Goal: Information Seeking & Learning: Learn about a topic

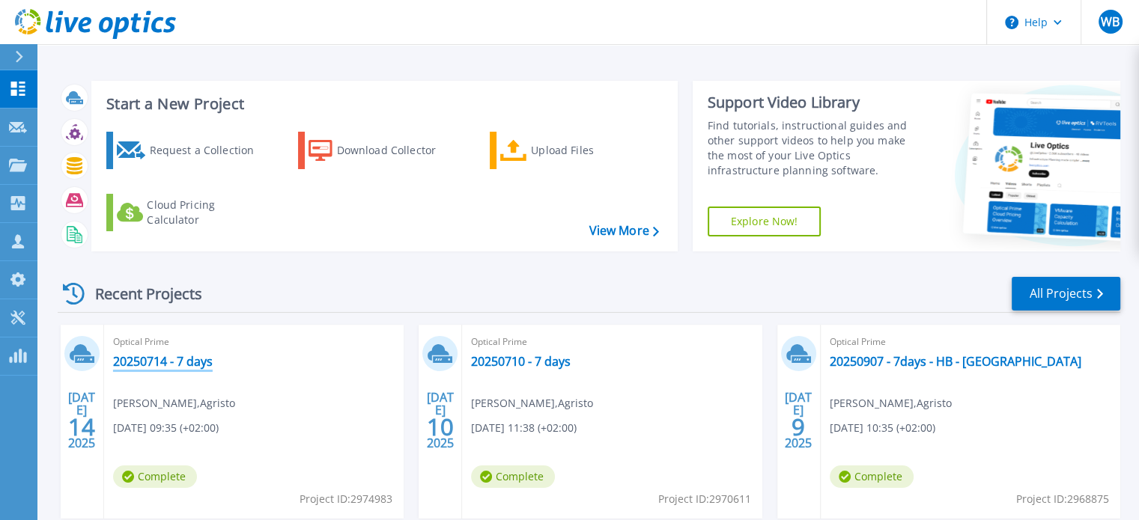
click at [159, 366] on link "20250714 - 7 days" at bounding box center [163, 361] width 100 height 15
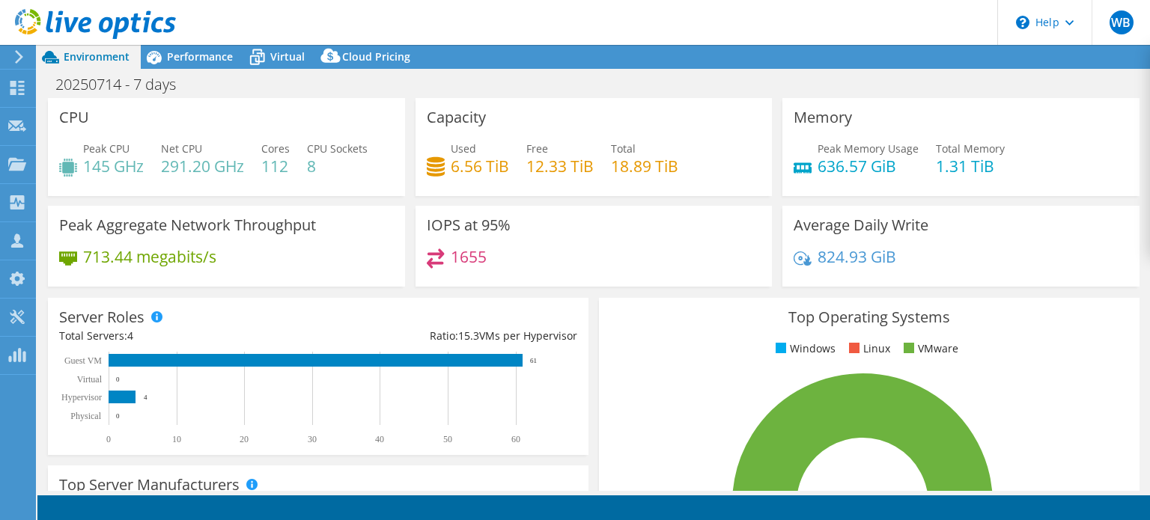
select select "EUFrankfurt"
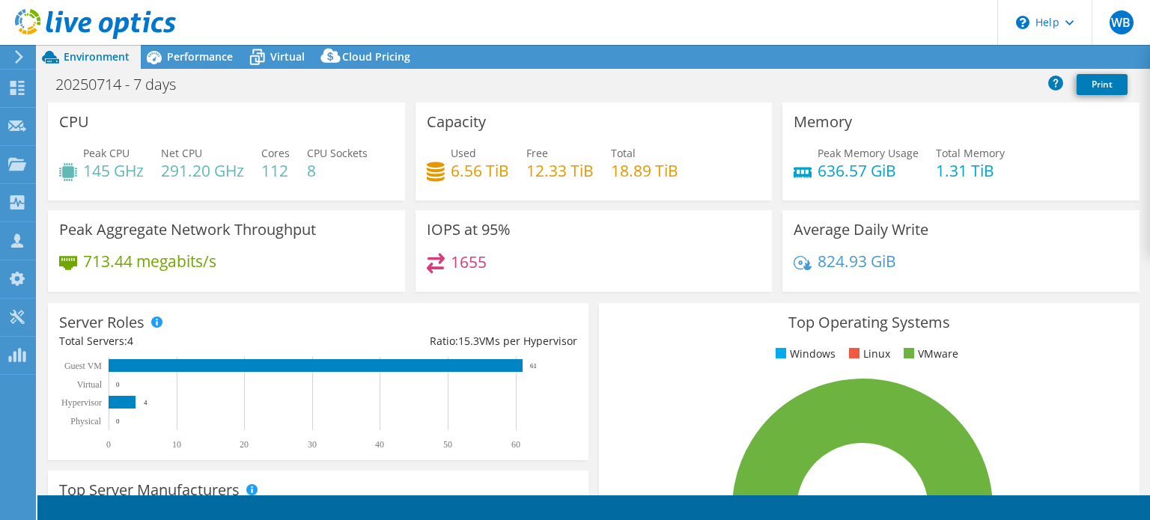
select select "EUFrankfurt"
select select "USD"
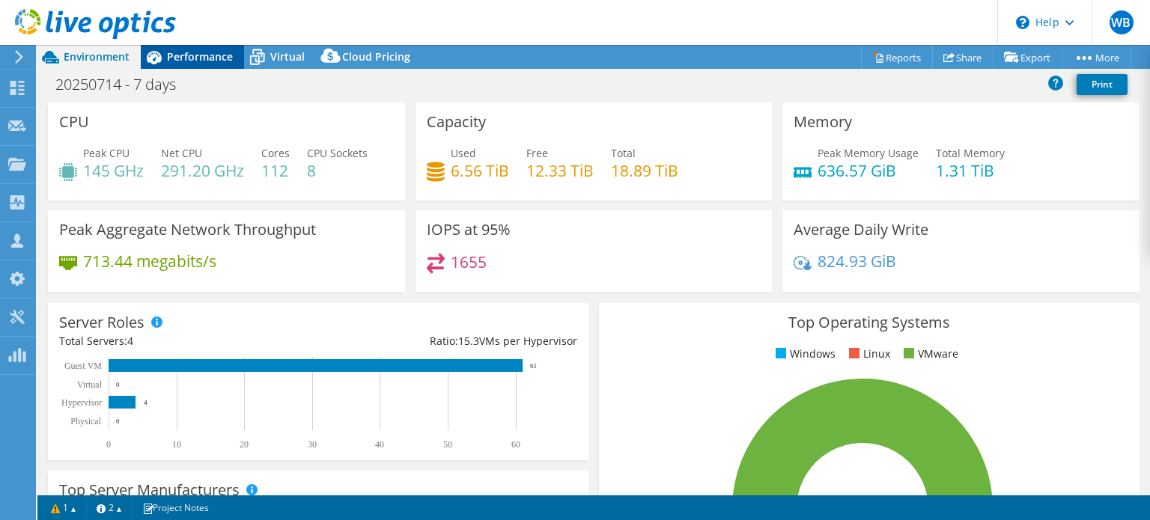
click at [186, 62] on span "Performance" at bounding box center [200, 56] width 66 height 14
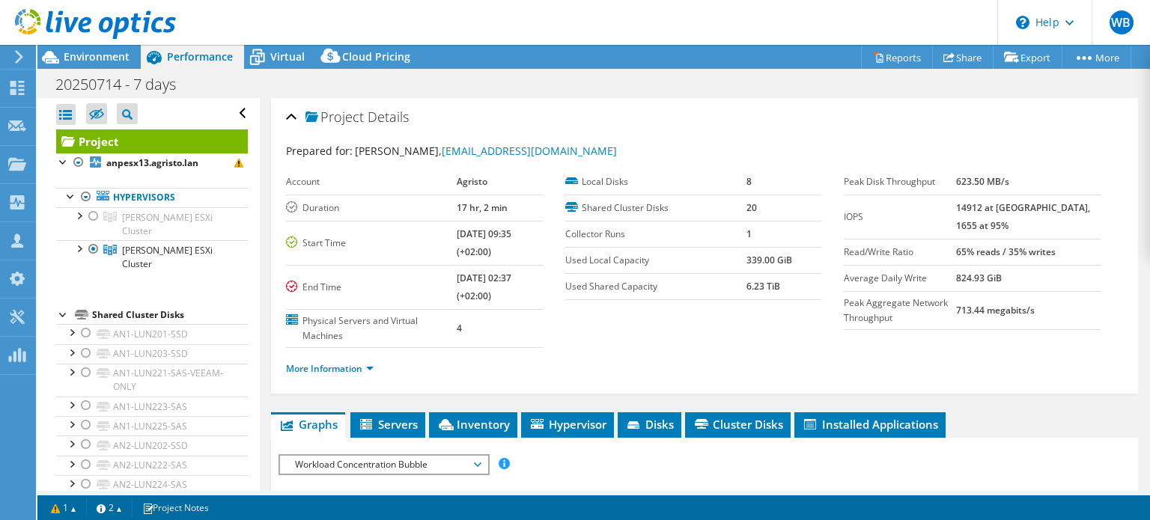
click at [231, 112] on div "Open All Close All Hide Excluded Nodes Project Tree Filter" at bounding box center [152, 113] width 192 height 31
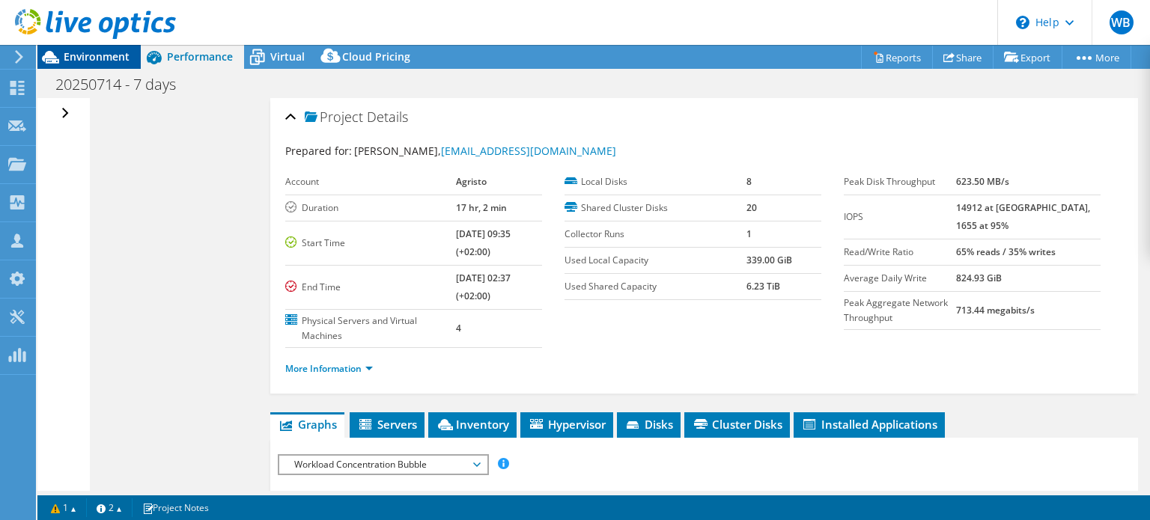
click at [106, 55] on span "Environment" at bounding box center [97, 56] width 66 height 14
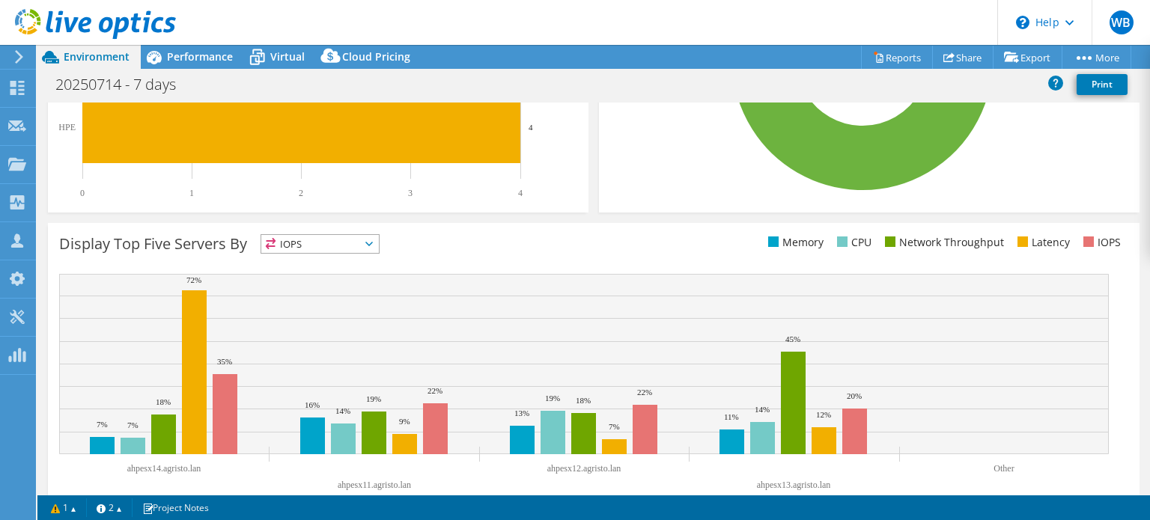
scroll to position [479, 0]
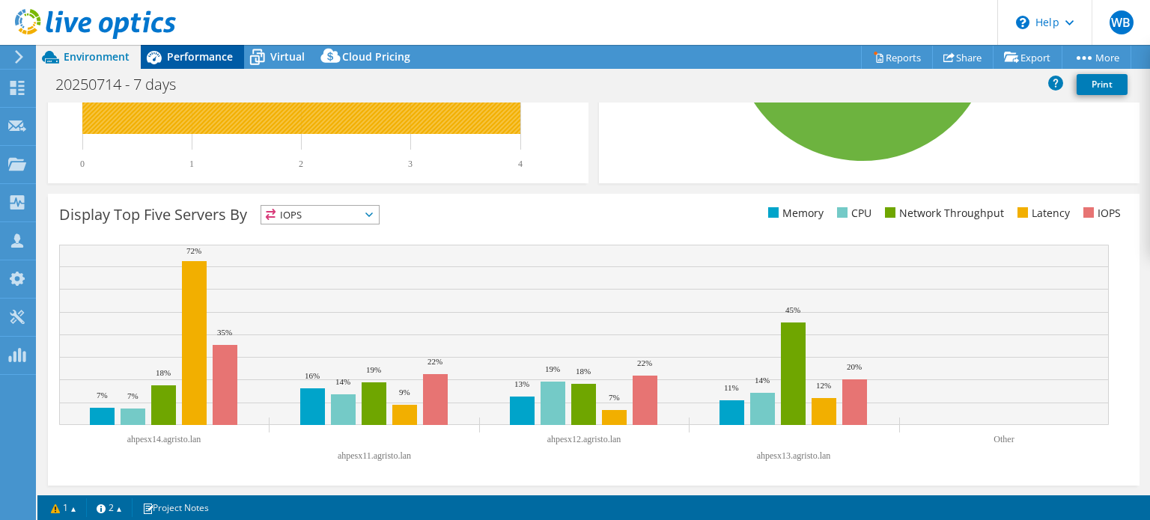
click at [195, 57] on span "Performance" at bounding box center [200, 56] width 66 height 14
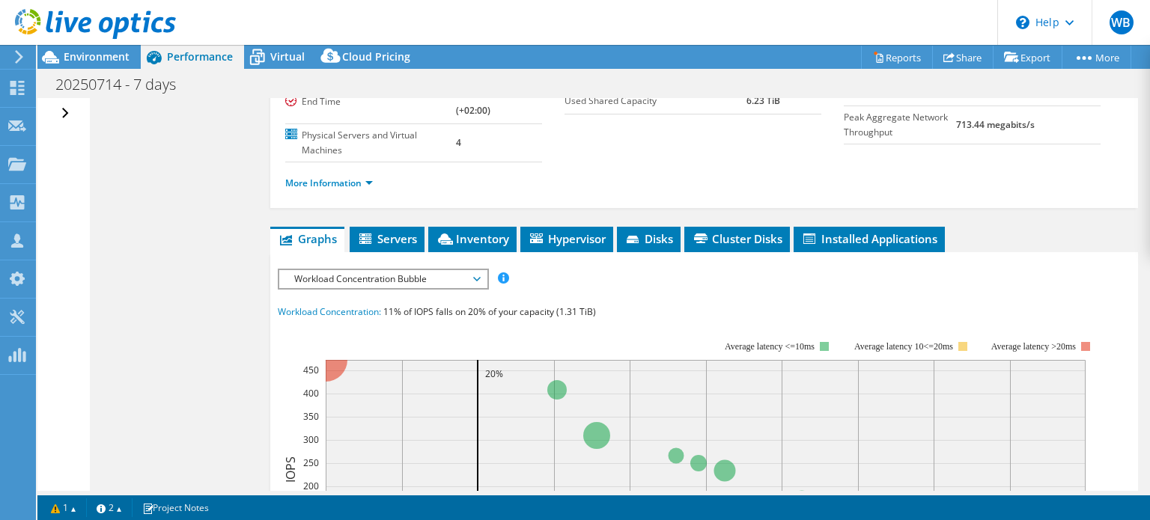
scroll to position [225, 0]
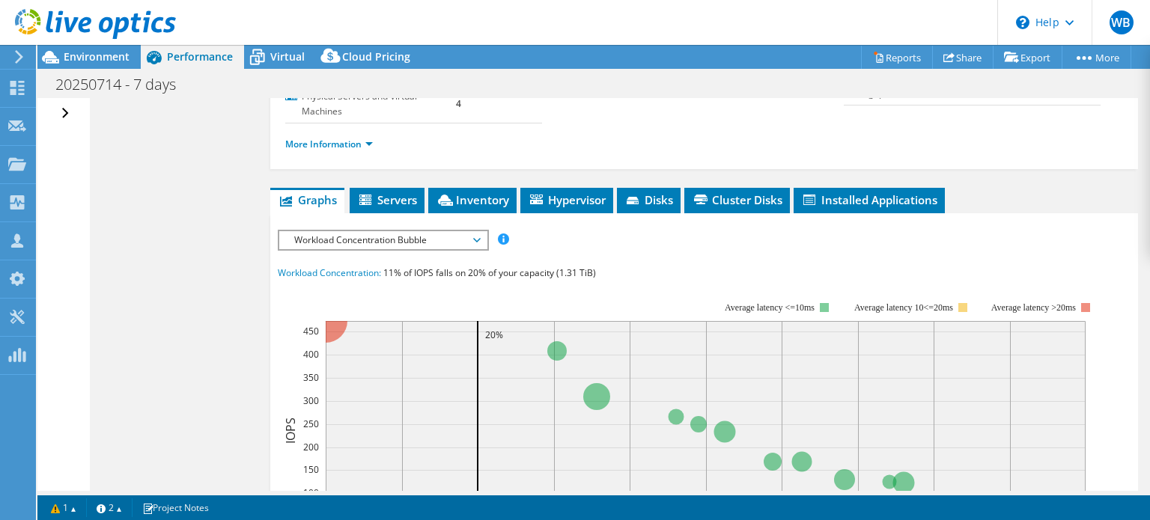
click at [381, 237] on span "Workload Concentration Bubble" at bounding box center [383, 240] width 192 height 18
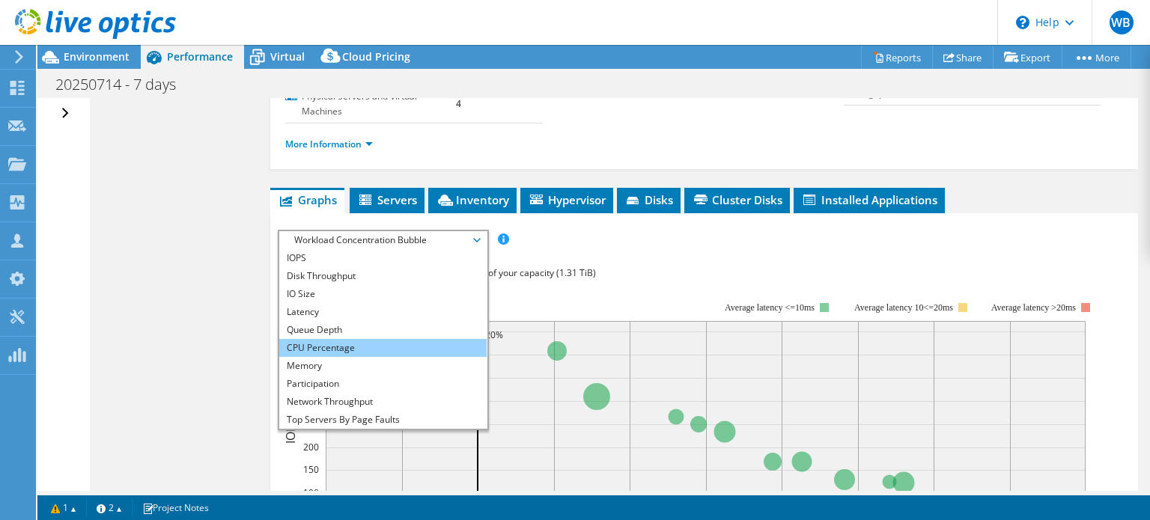
click at [348, 352] on li "CPU Percentage" at bounding box center [382, 348] width 207 height 18
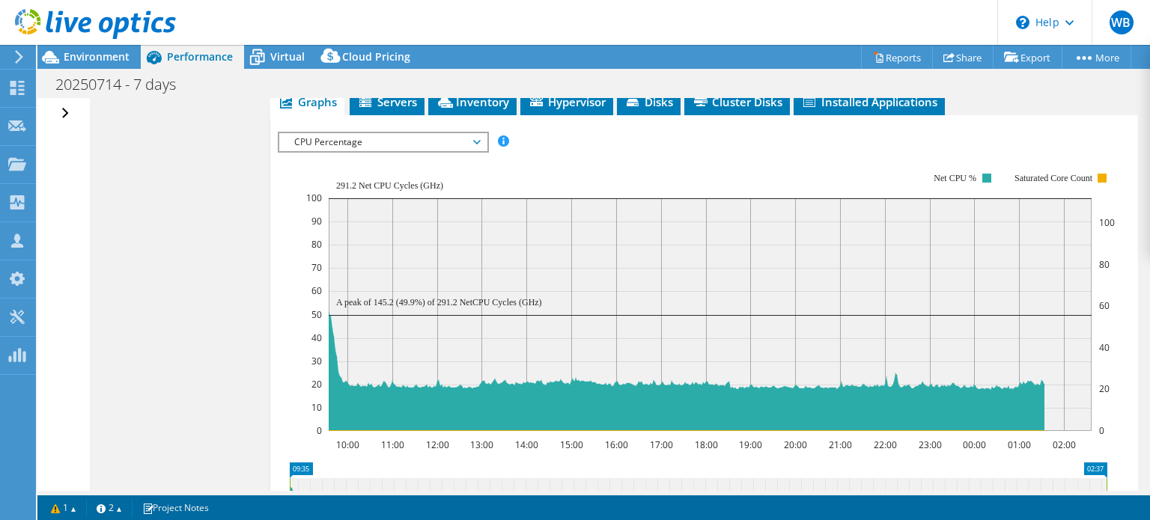
scroll to position [300, 0]
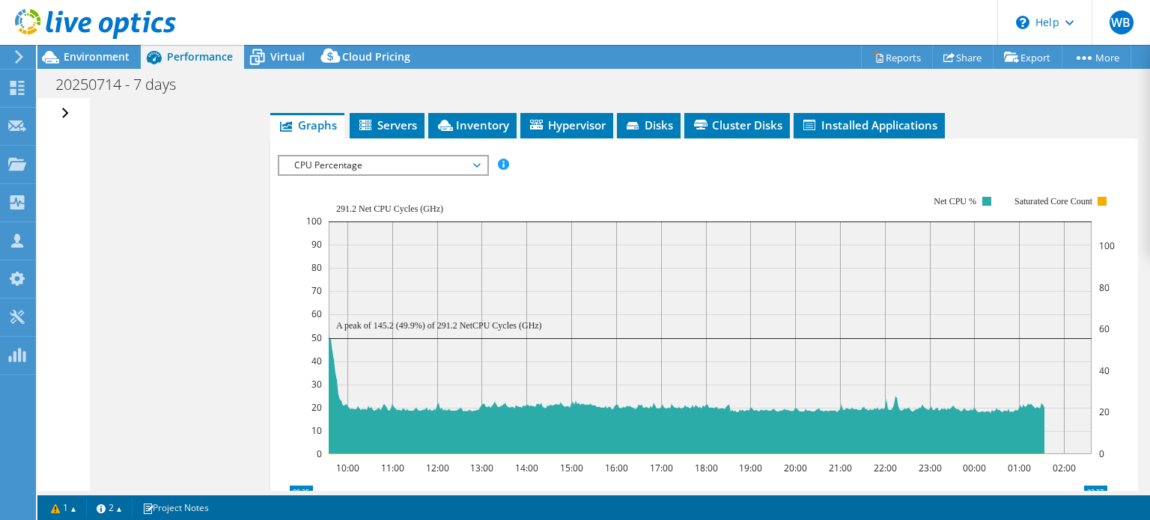
click at [386, 160] on span "CPU Percentage" at bounding box center [383, 166] width 192 height 18
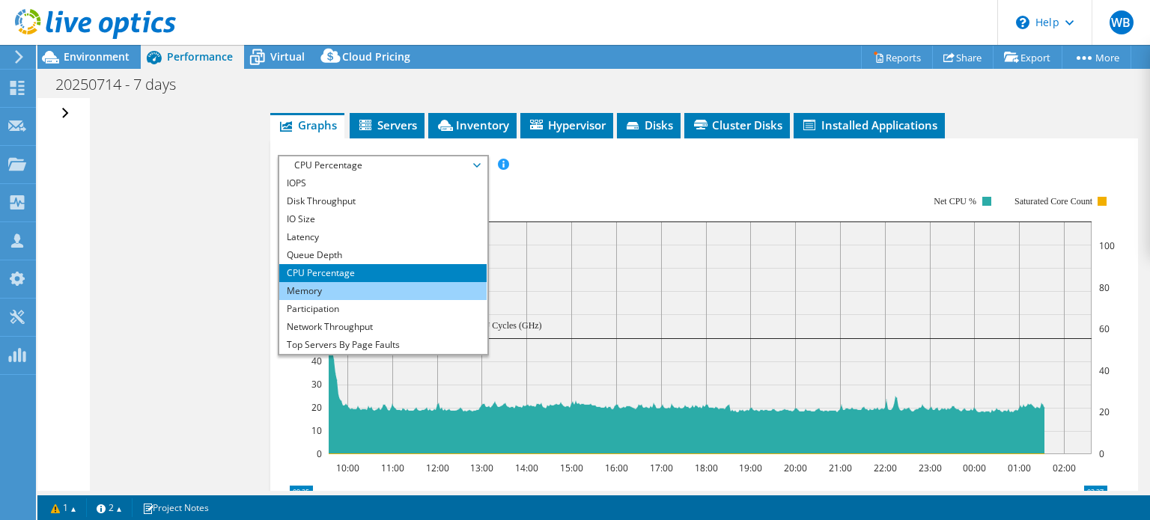
click at [321, 287] on li "Memory" at bounding box center [382, 291] width 207 height 18
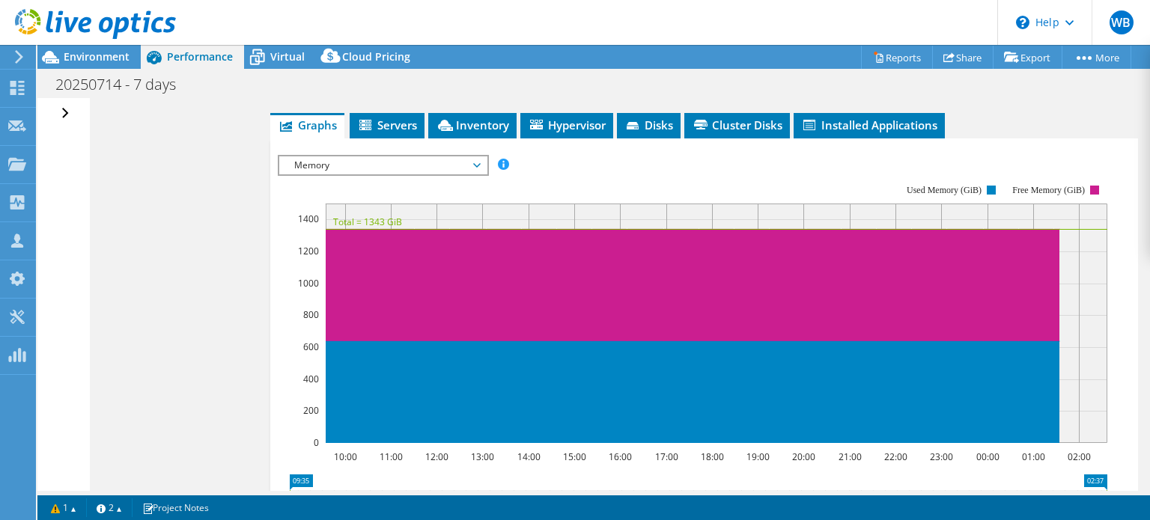
click at [386, 167] on span "Memory" at bounding box center [383, 166] width 192 height 18
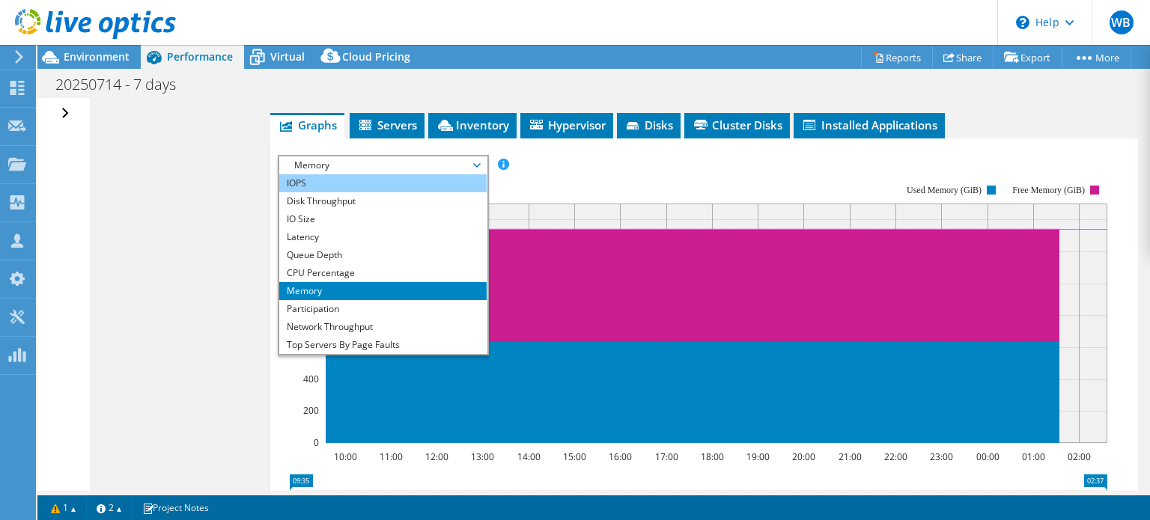
click at [369, 183] on li "IOPS" at bounding box center [382, 183] width 207 height 18
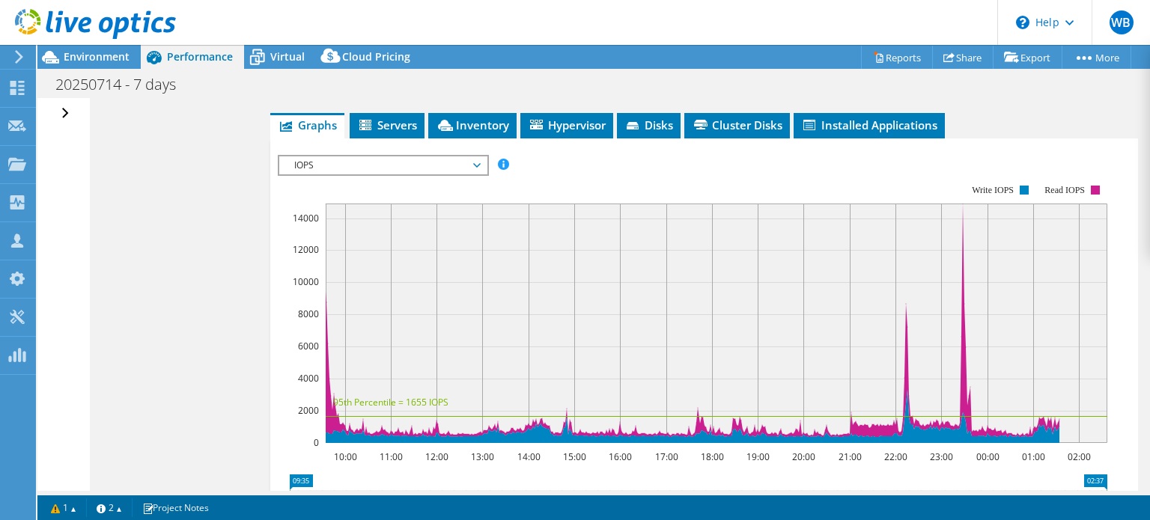
click at [477, 166] on span "IOPS" at bounding box center [383, 166] width 192 height 18
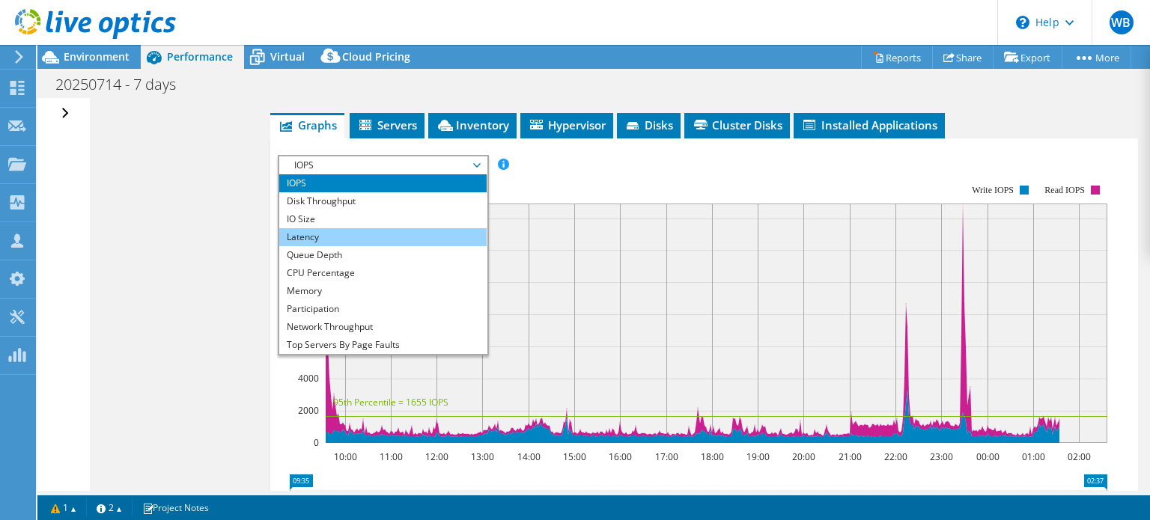
click at [434, 236] on li "Latency" at bounding box center [382, 237] width 207 height 18
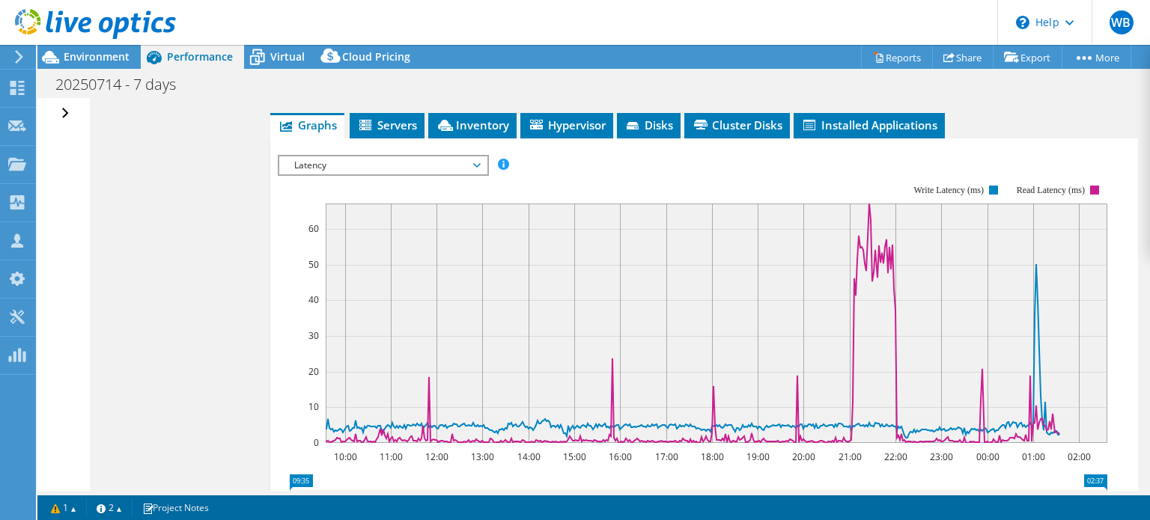
click at [479, 157] on span "Latency" at bounding box center [383, 166] width 192 height 18
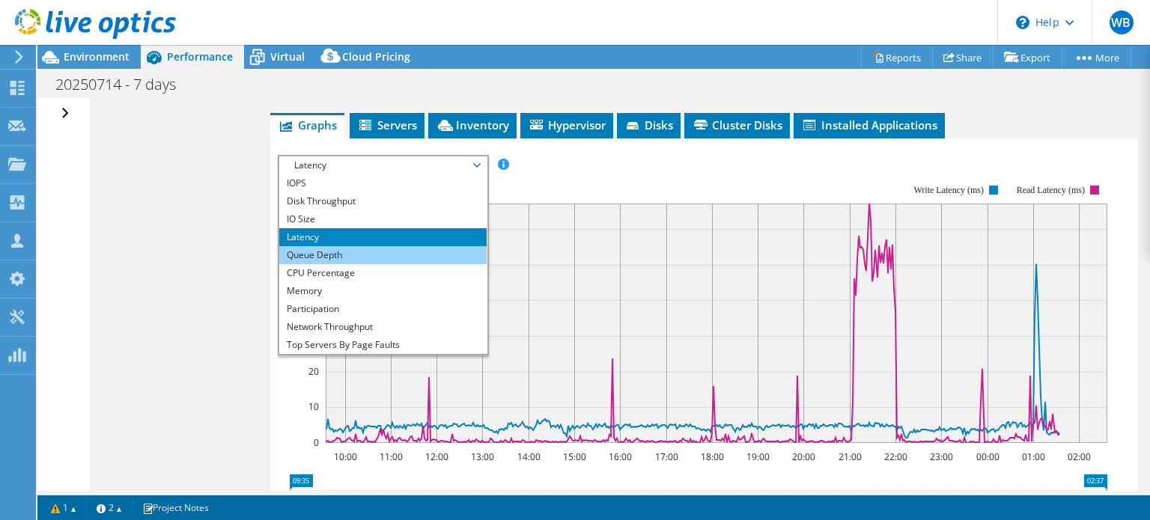
click at [370, 254] on li "Queue Depth" at bounding box center [382, 255] width 207 height 18
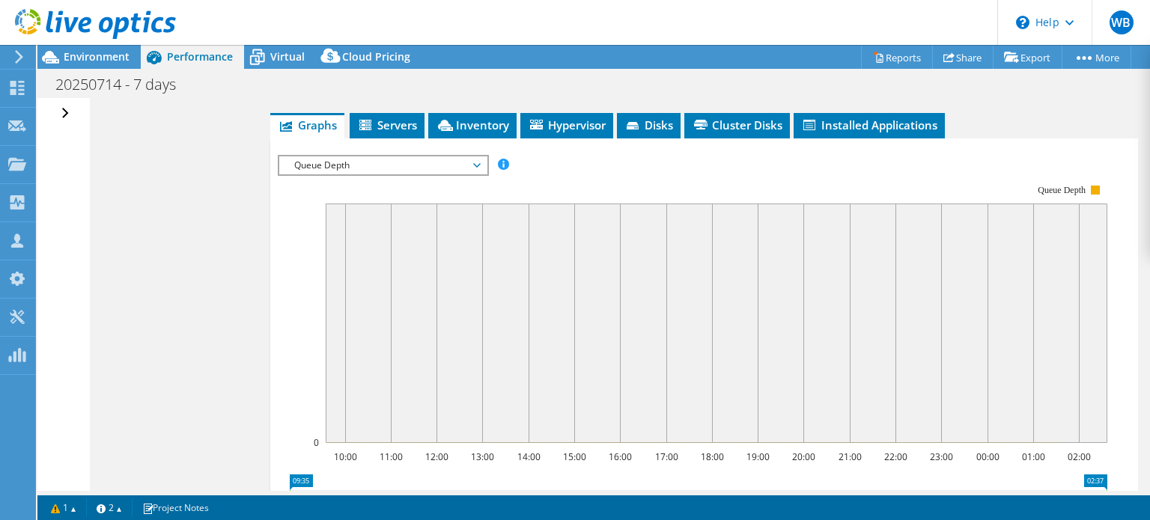
click at [479, 163] on icon at bounding box center [476, 165] width 7 height 4
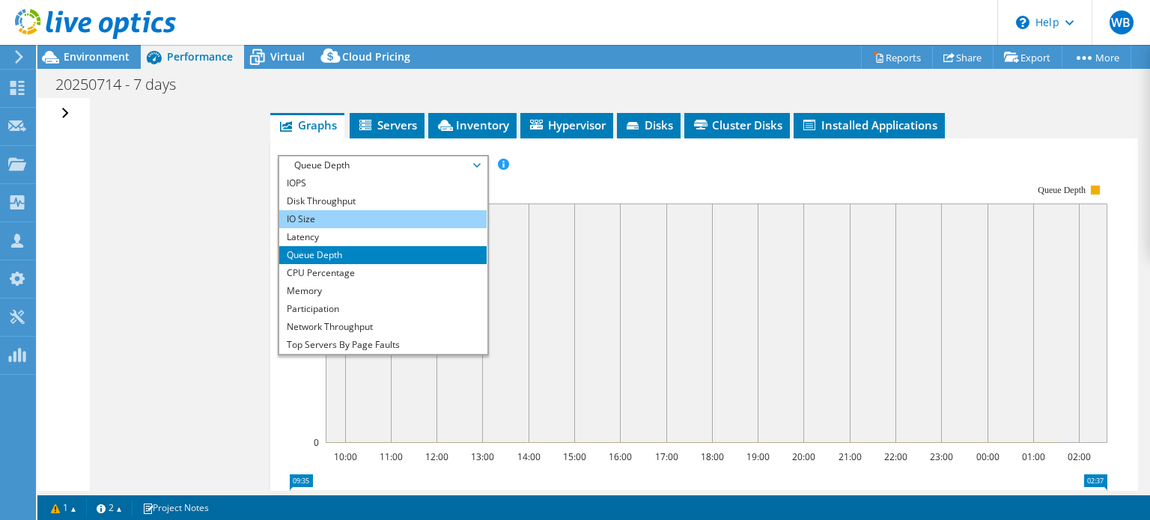
click at [436, 219] on li "IO Size" at bounding box center [382, 219] width 207 height 18
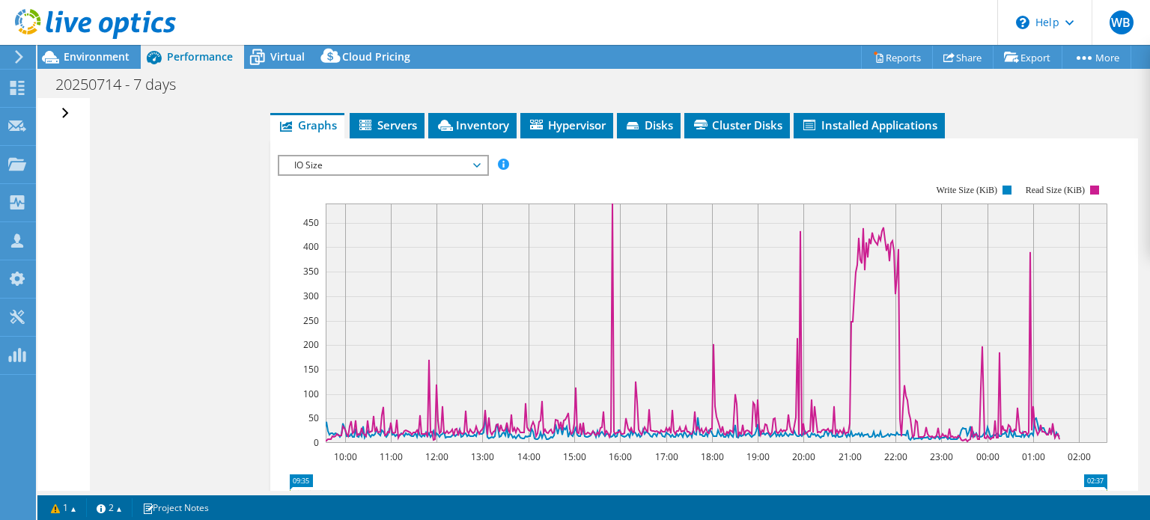
click at [395, 161] on span "IO Size" at bounding box center [383, 166] width 192 height 18
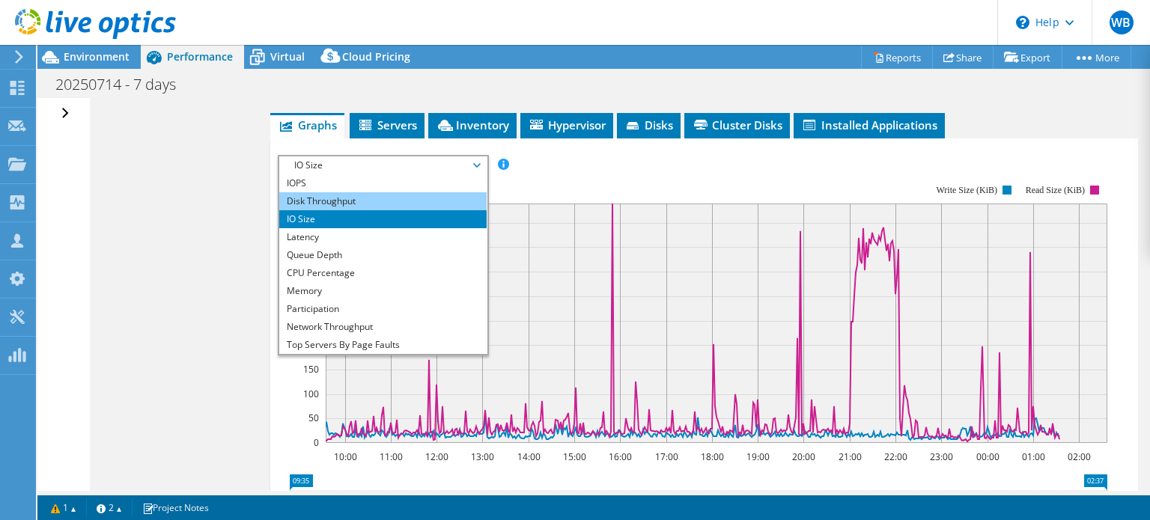
click at [389, 195] on li "Disk Throughput" at bounding box center [382, 201] width 207 height 18
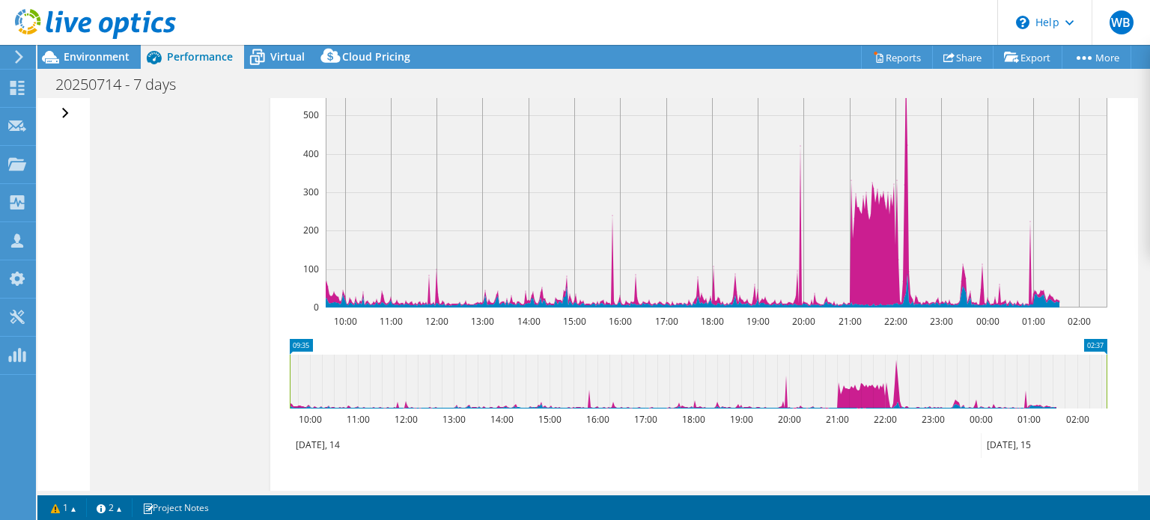
scroll to position [449, 0]
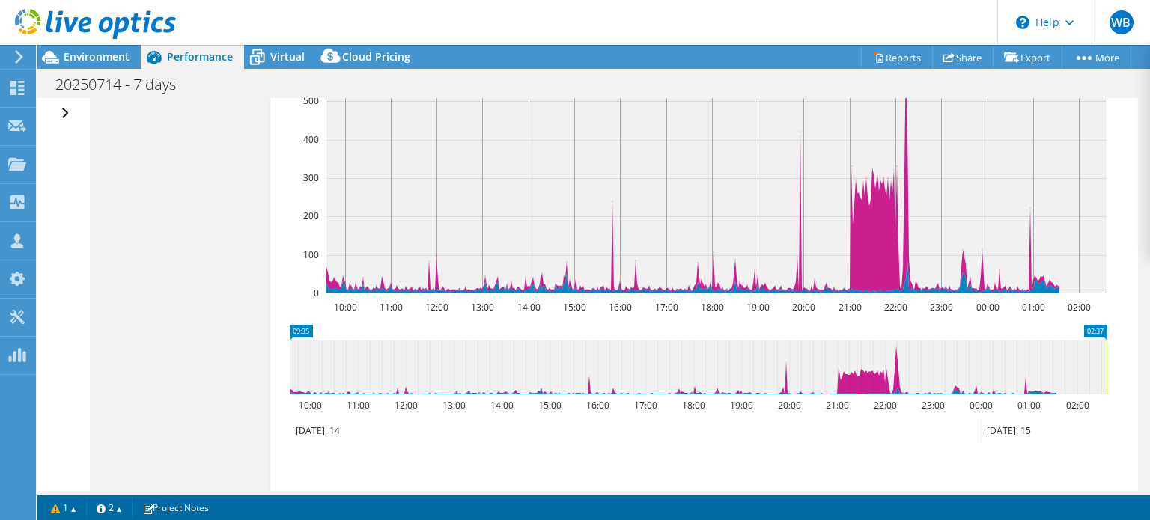
drag, startPoint x: 944, startPoint y: 366, endPoint x: 653, endPoint y: 369, distance: 291.3
click at [653, 369] on icon at bounding box center [698, 368] width 817 height 54
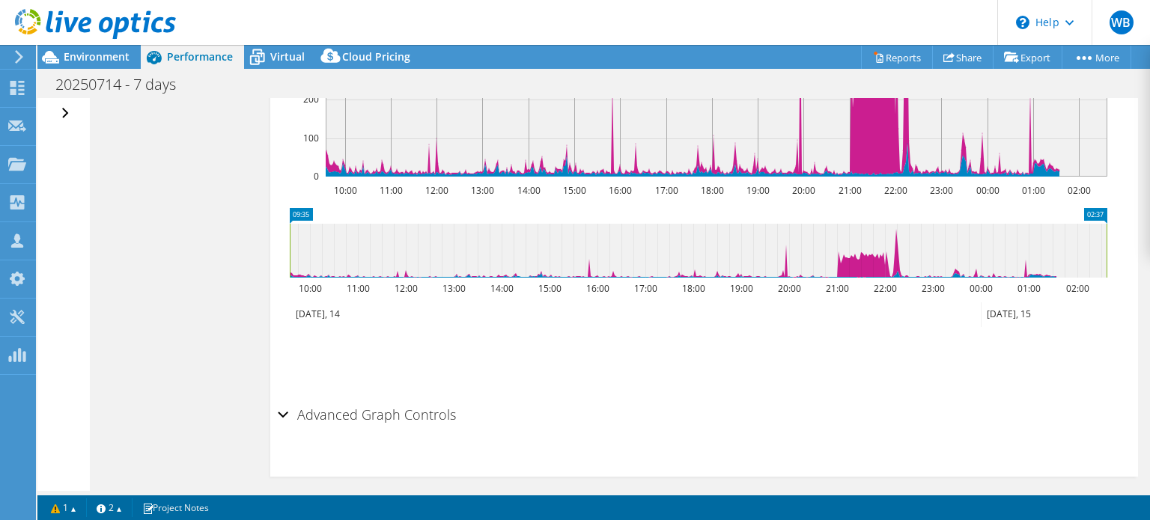
scroll to position [574, 0]
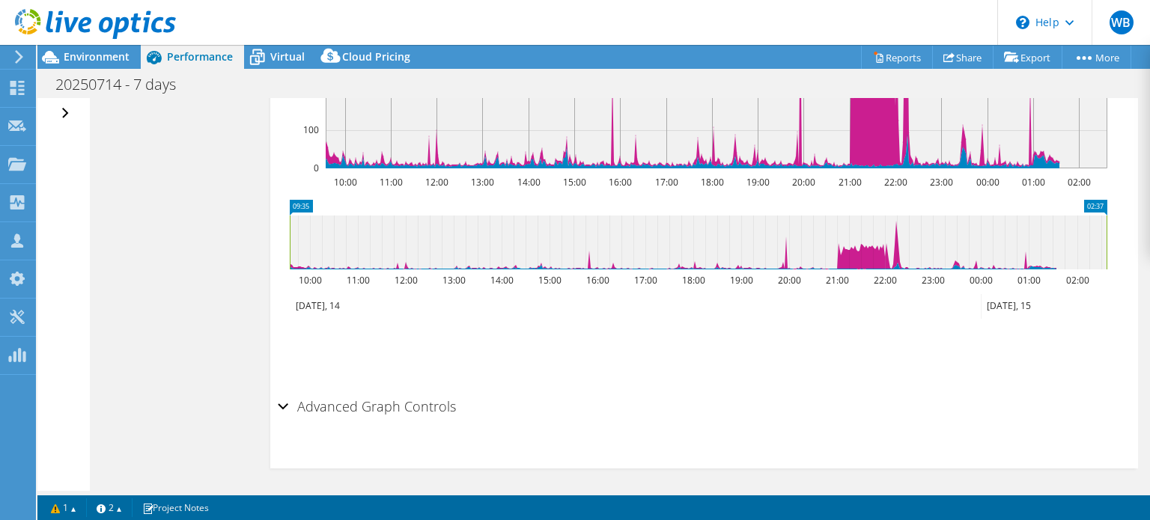
click at [358, 407] on h2 "Advanced Graph Controls" at bounding box center [367, 407] width 178 height 30
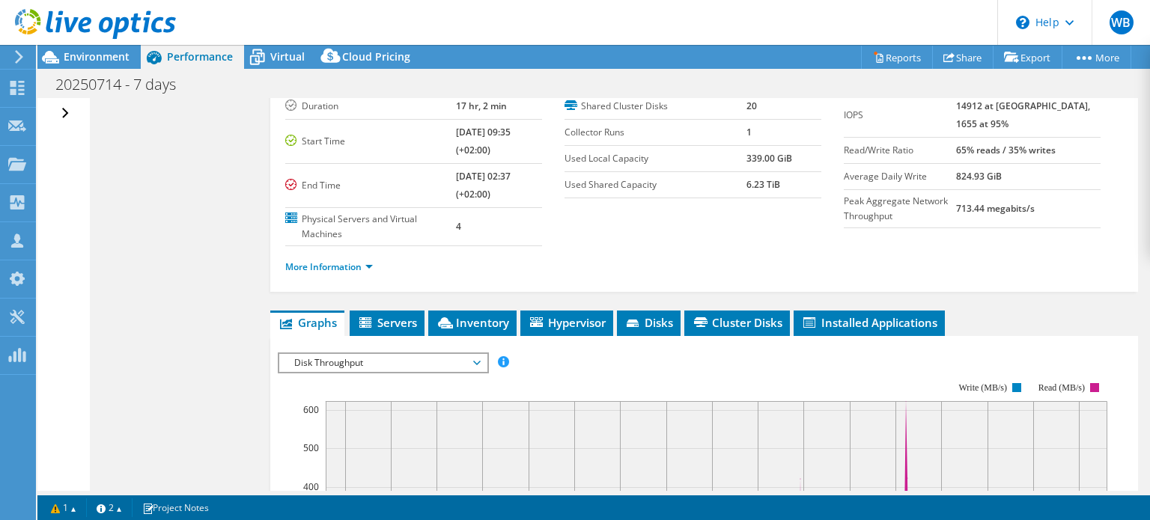
scroll to position [34, 0]
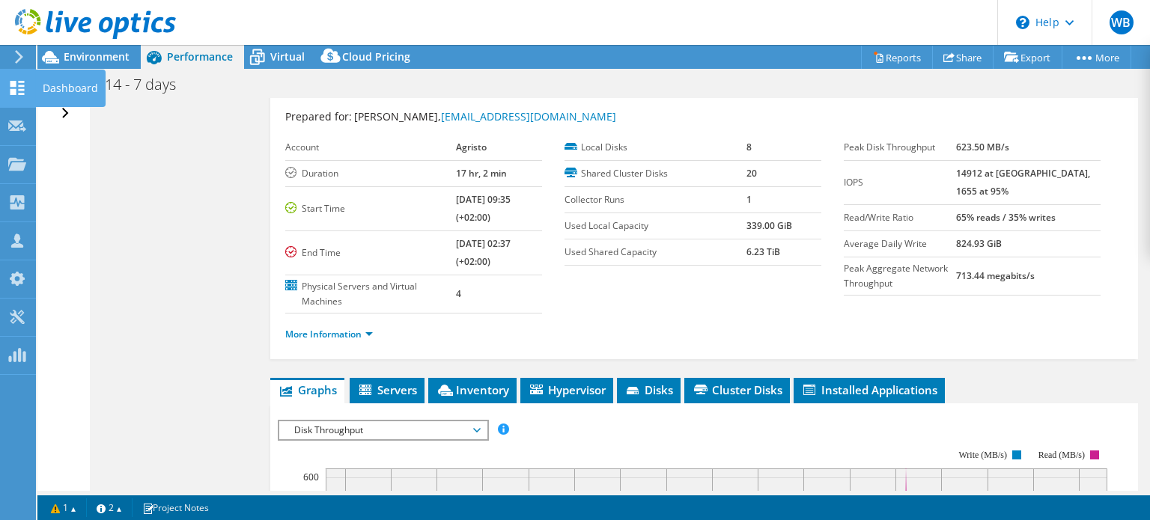
click at [47, 82] on div "Dashboard" at bounding box center [70, 88] width 70 height 37
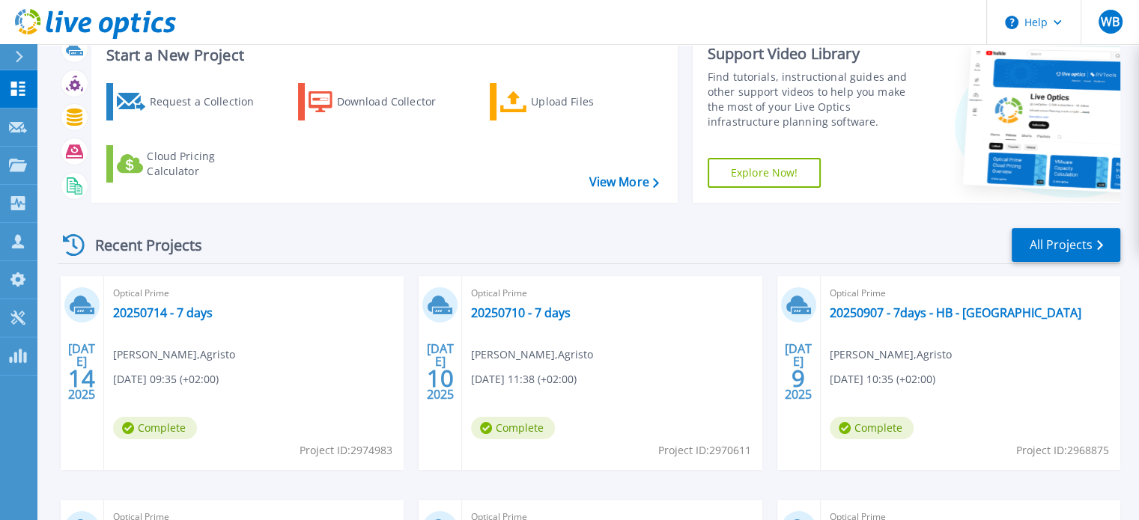
scroll to position [75, 0]
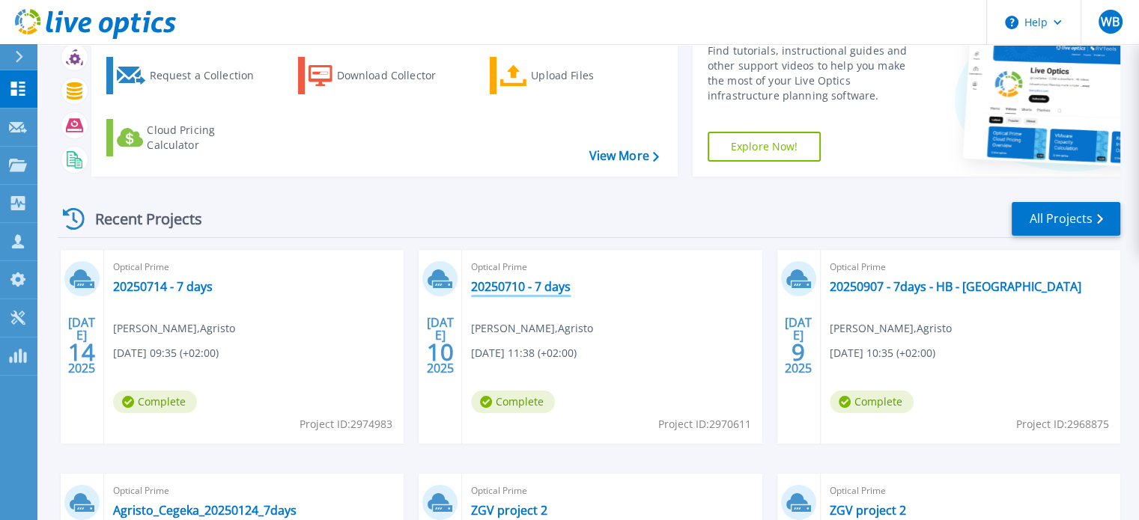
click at [519, 285] on link "20250710 - 7 days" at bounding box center [521, 286] width 100 height 15
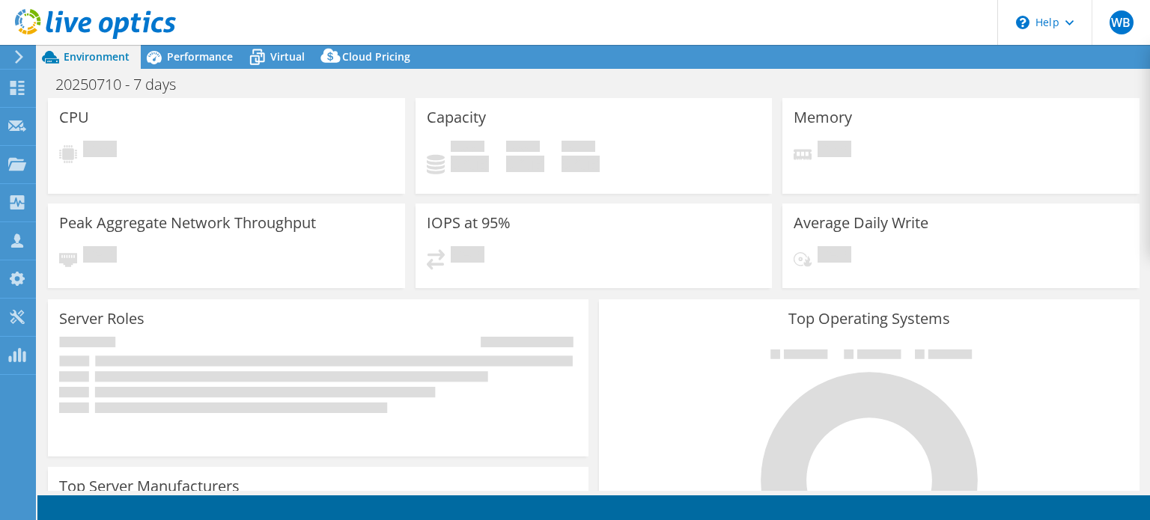
select select "USD"
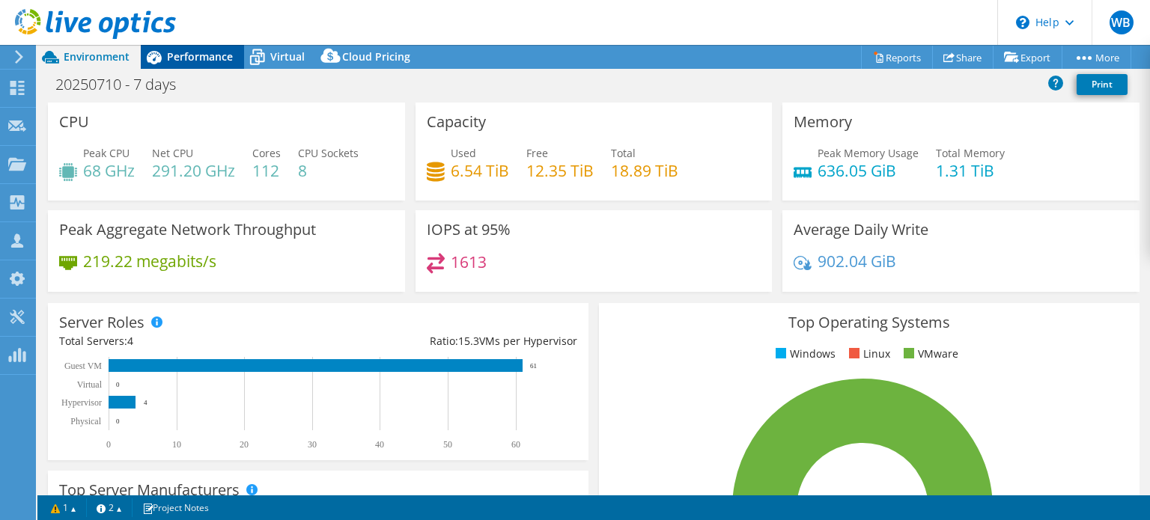
click at [195, 57] on span "Performance" at bounding box center [200, 56] width 66 height 14
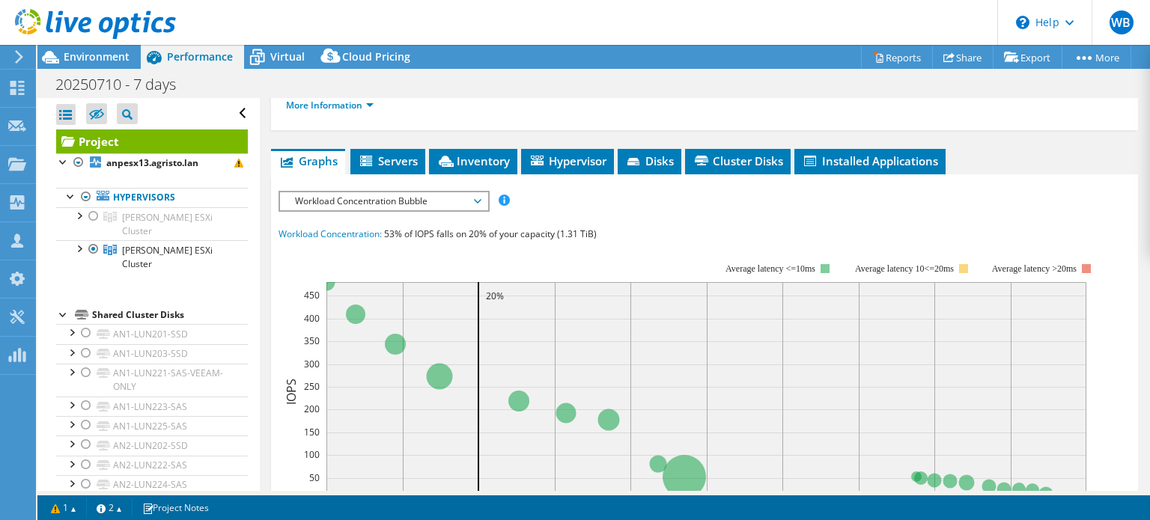
scroll to position [300, 0]
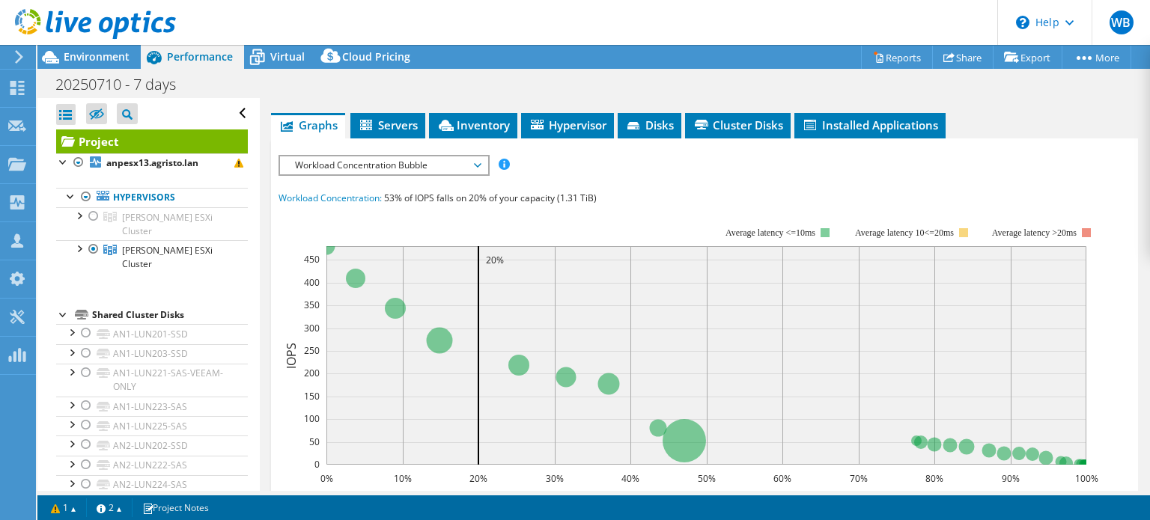
click at [473, 162] on span "Workload Concentration Bubble" at bounding box center [384, 166] width 192 height 18
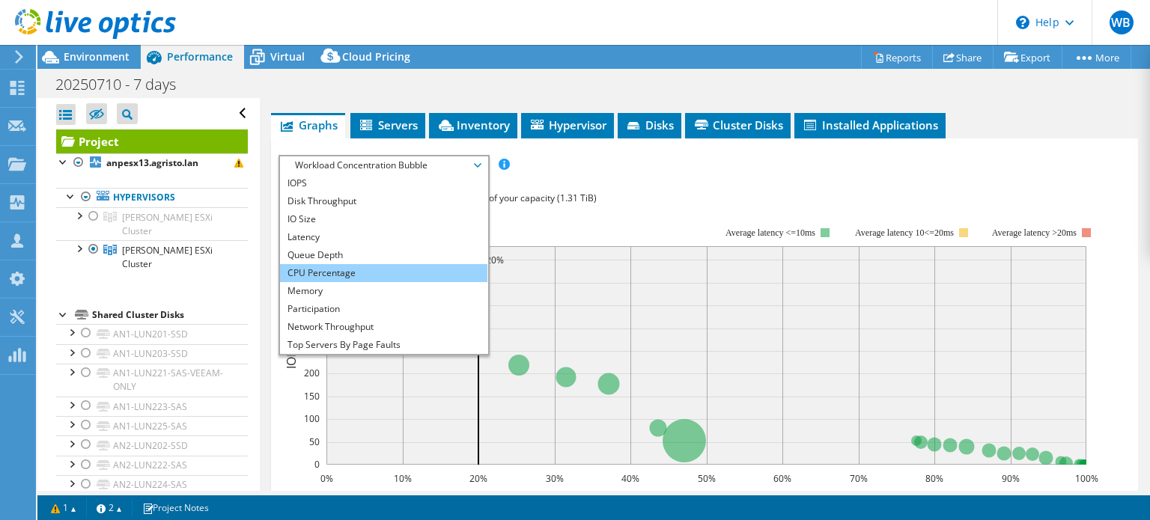
click at [419, 266] on li "CPU Percentage" at bounding box center [383, 273] width 207 height 18
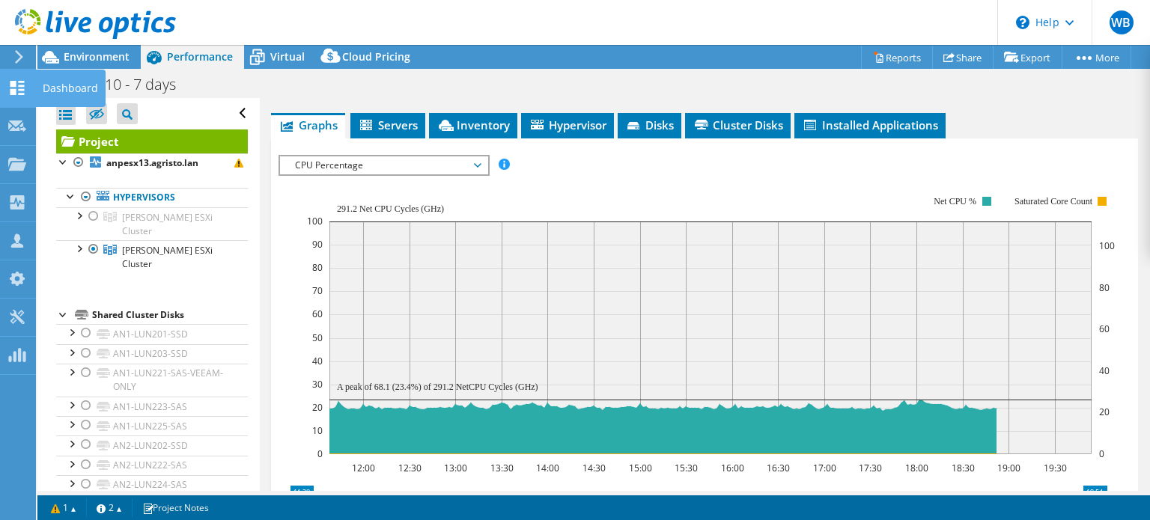
click at [57, 88] on div "Dashboard" at bounding box center [70, 88] width 70 height 37
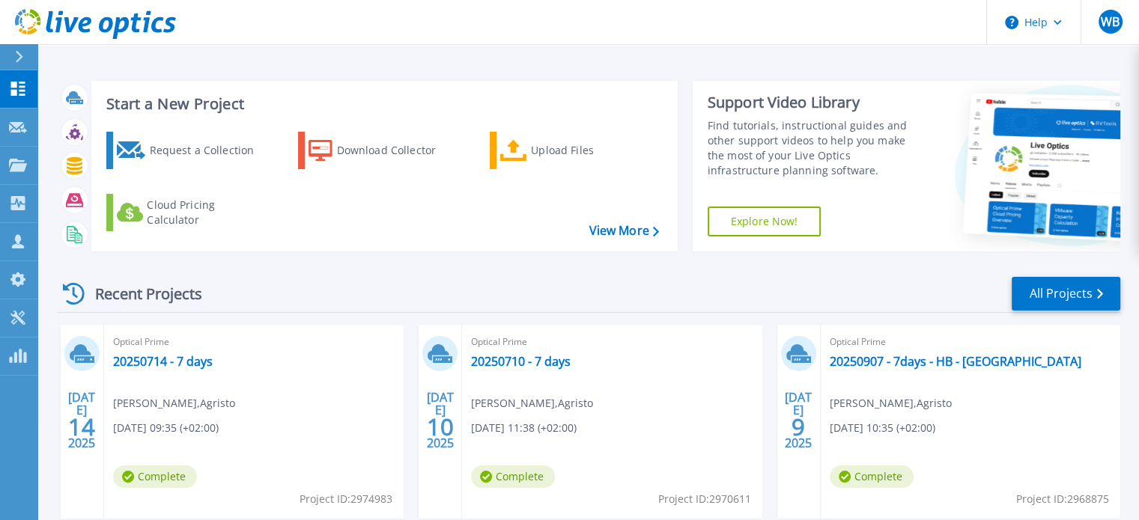
scroll to position [75, 0]
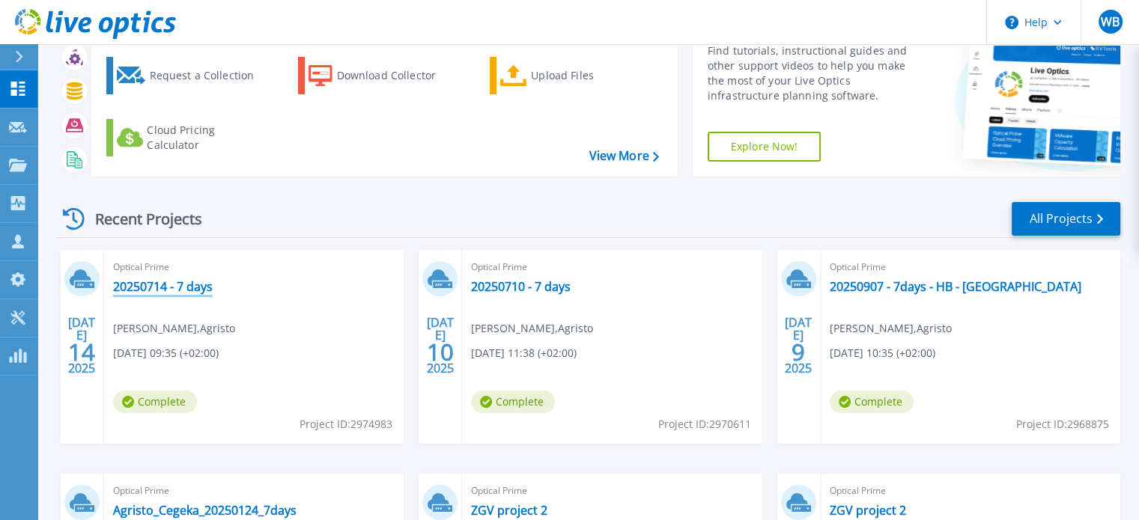
click at [176, 282] on link "20250714 - 7 days" at bounding box center [163, 286] width 100 height 15
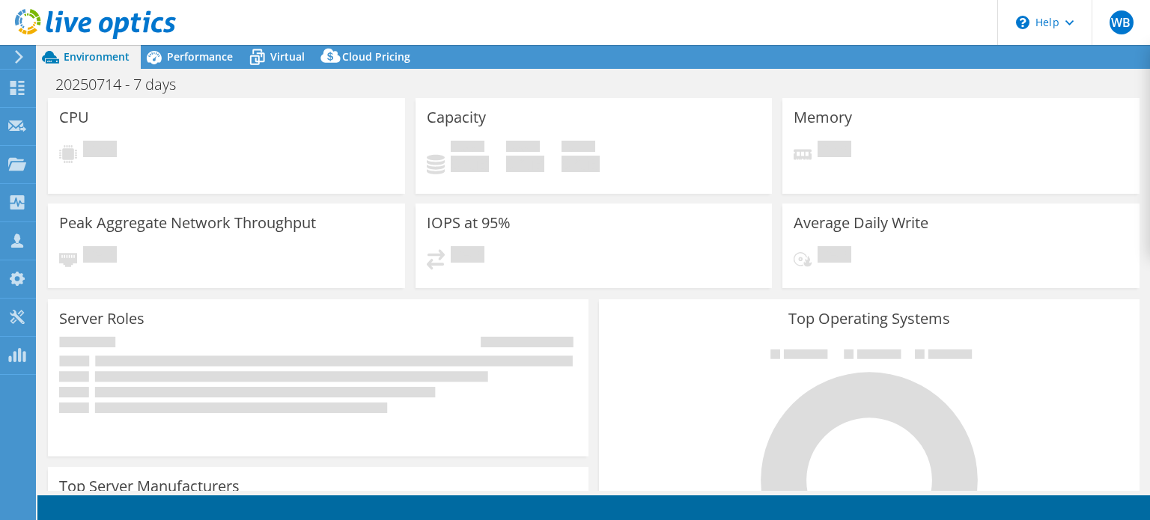
select select "EUFrankfurt"
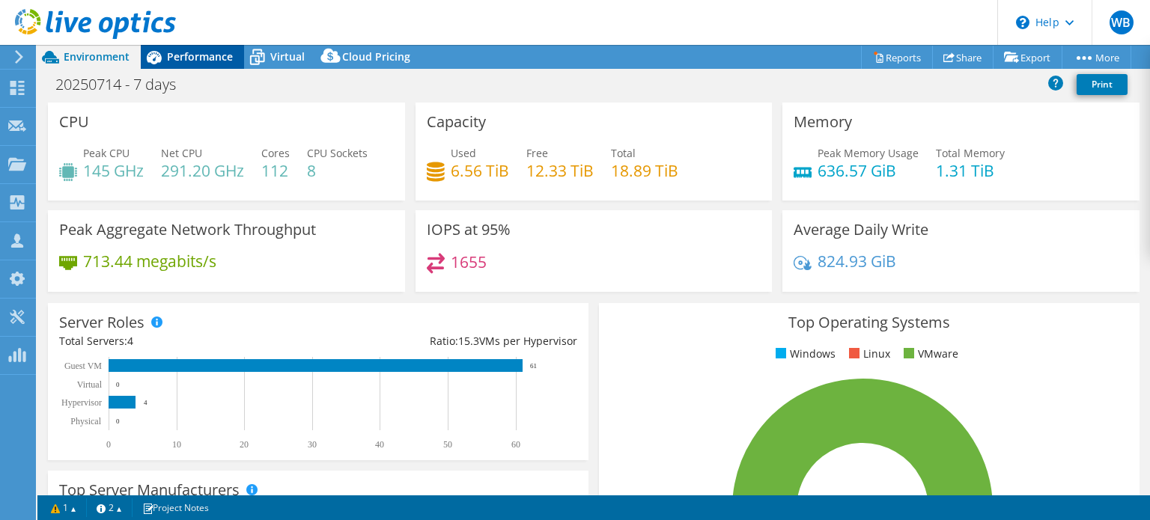
click at [183, 66] on div "Performance" at bounding box center [192, 57] width 103 height 24
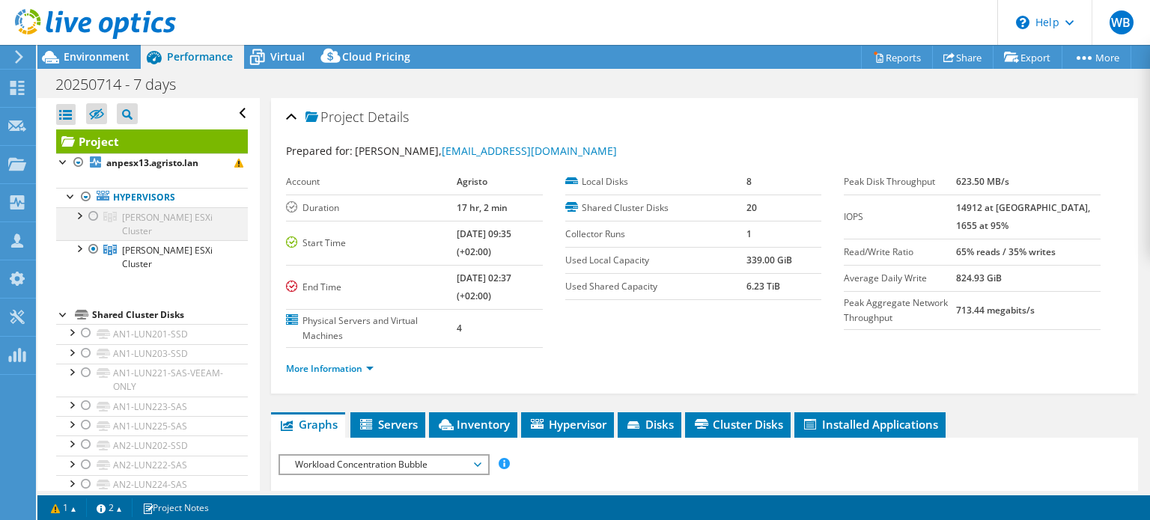
click at [94, 216] on div at bounding box center [93, 216] width 15 height 18
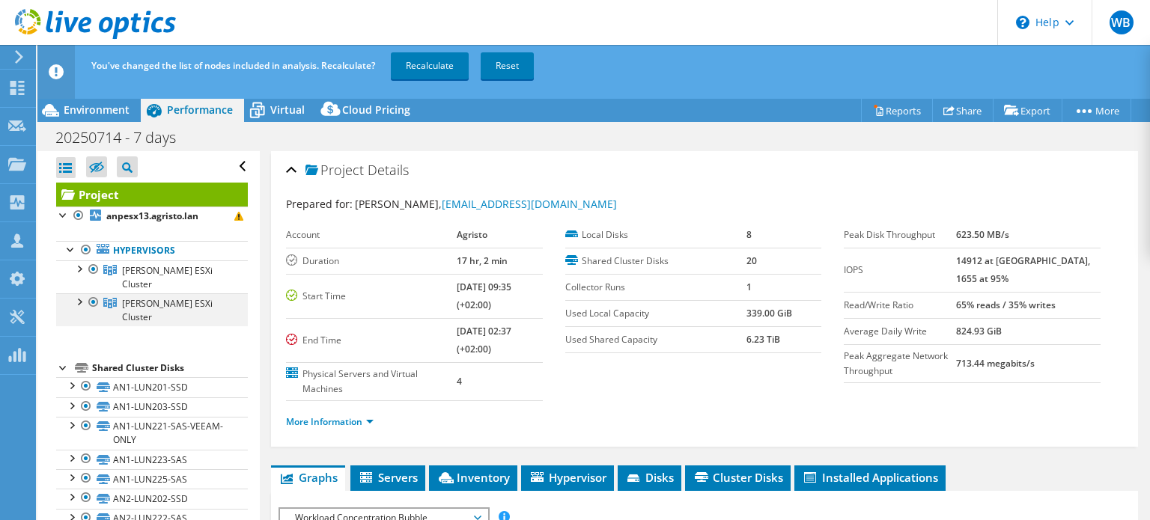
click at [95, 301] on div at bounding box center [93, 303] width 15 height 18
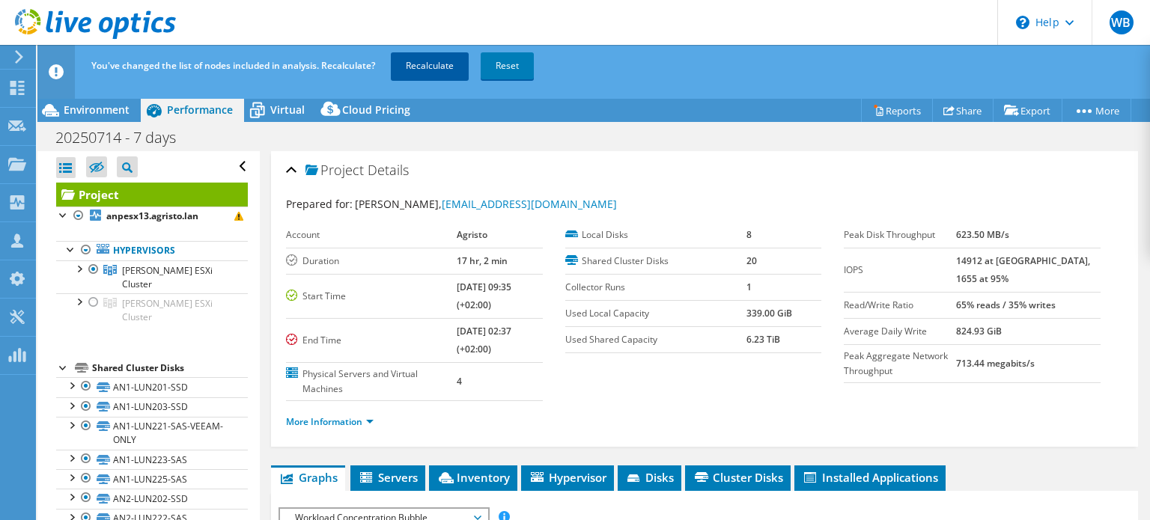
click at [449, 63] on link "Recalculate" at bounding box center [430, 65] width 78 height 27
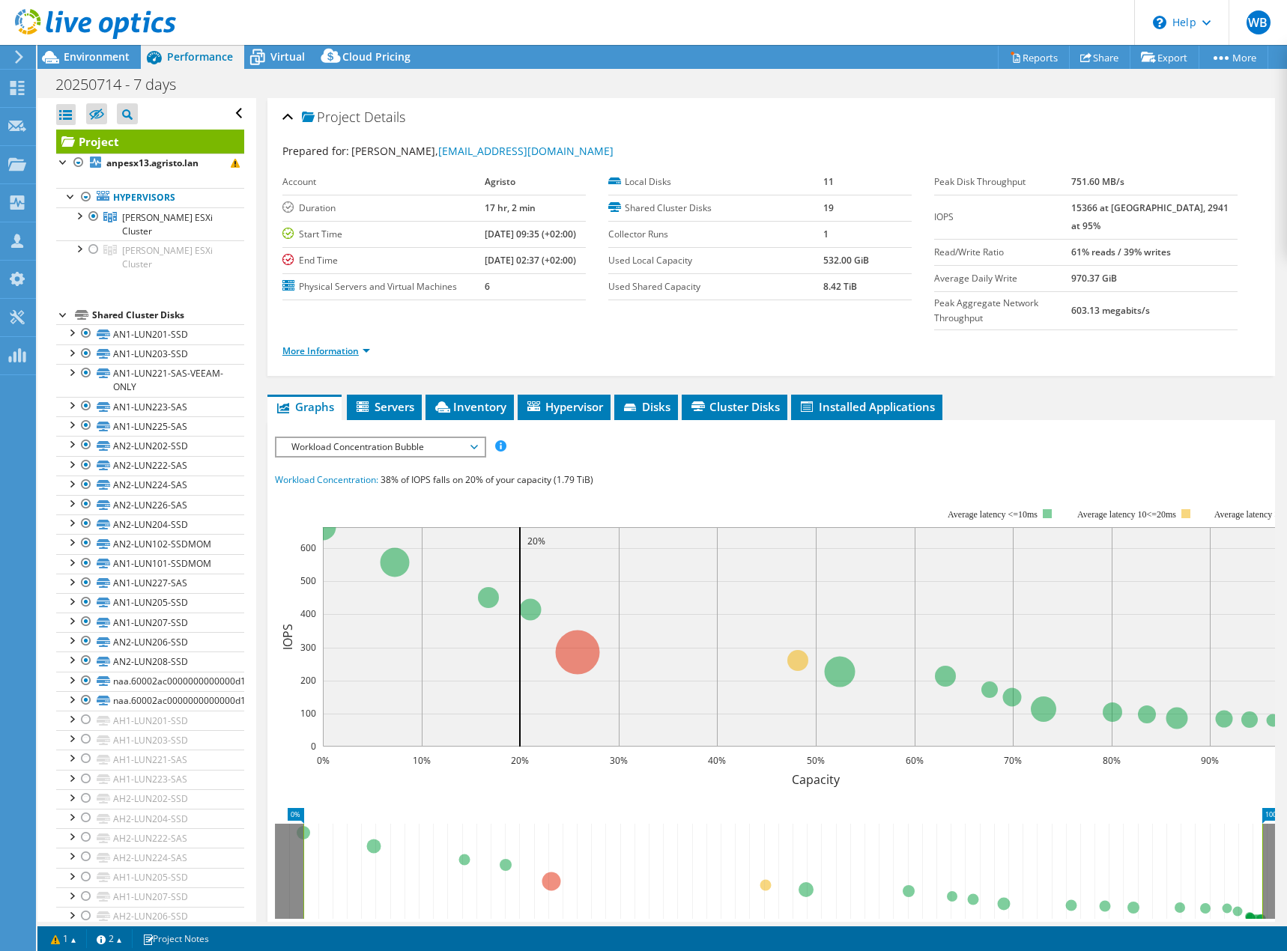
click at [319, 344] on link "More Information" at bounding box center [326, 350] width 88 height 13
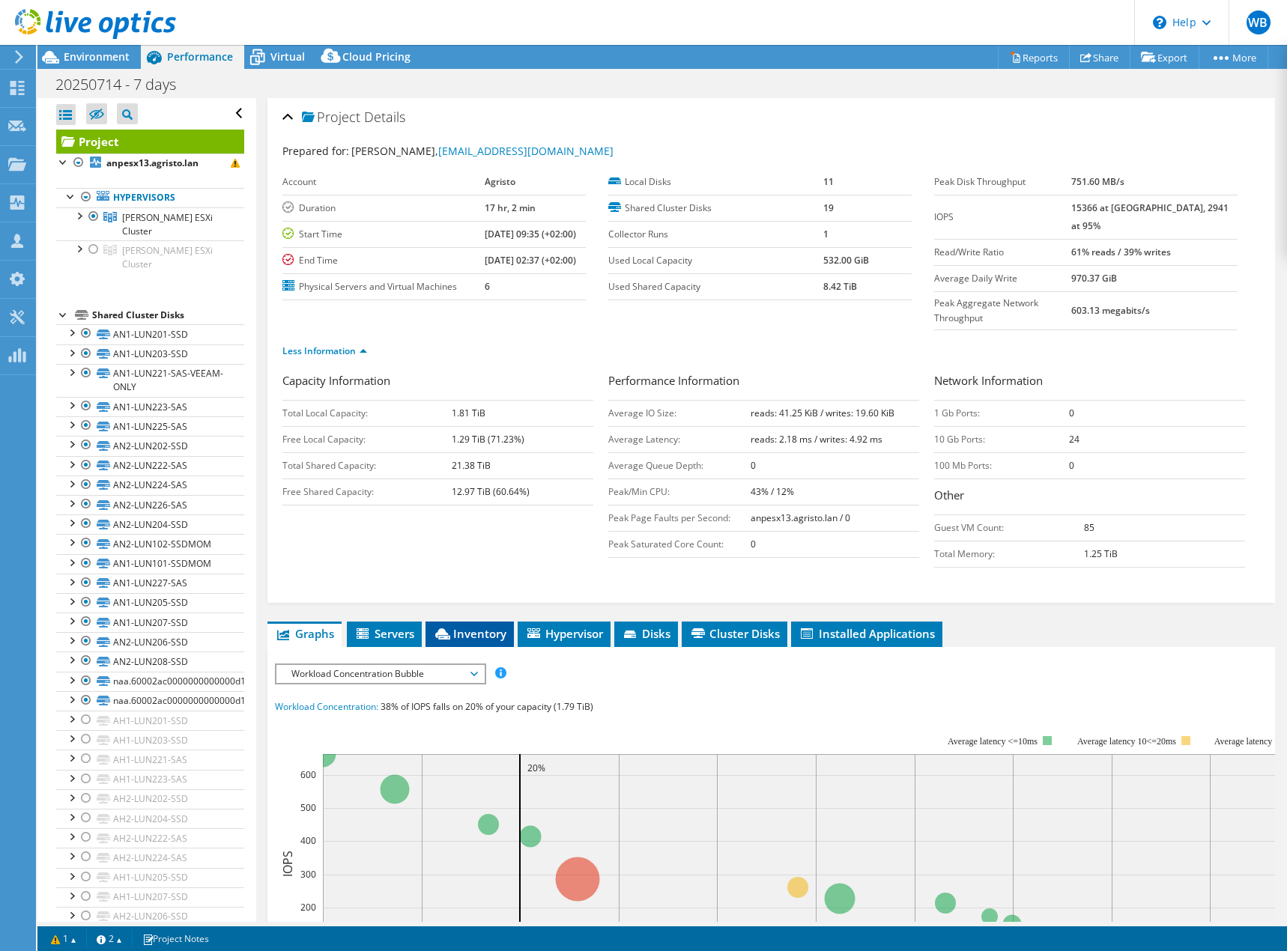
click at [471, 520] on span "Inventory" at bounding box center [469, 633] width 73 height 15
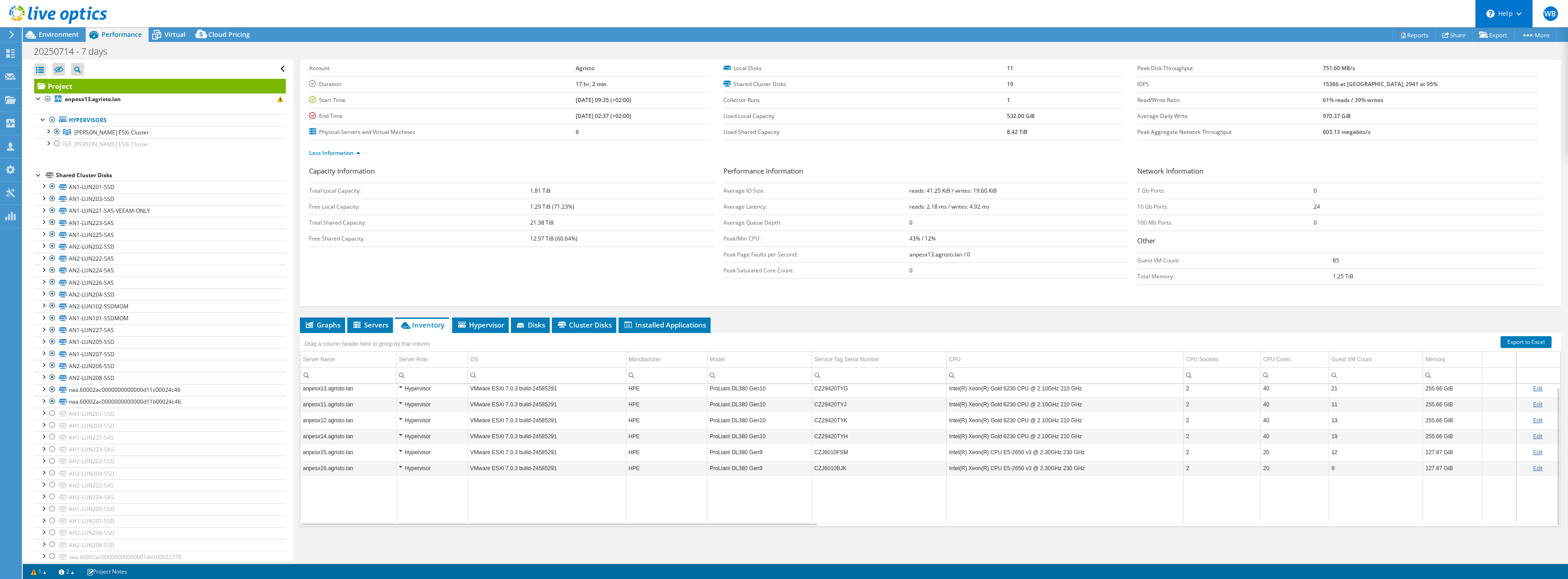
scroll to position [43, 0]
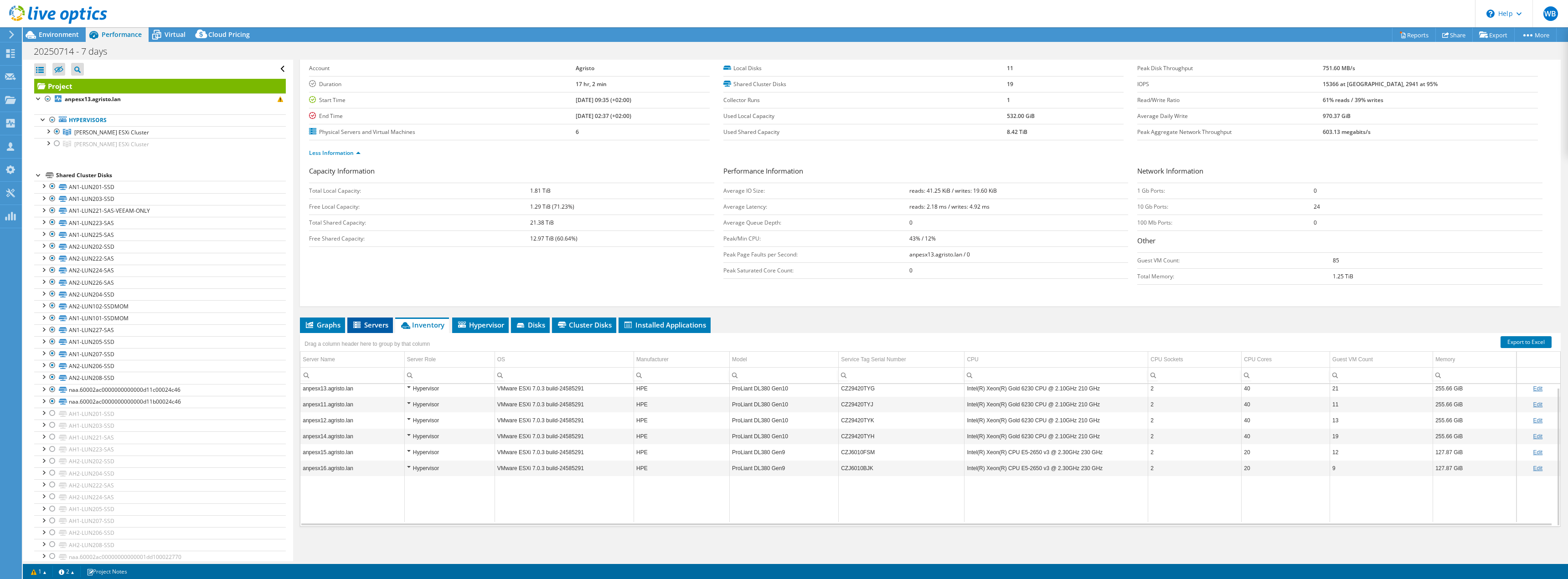
click at [371, 316] on span "Servers" at bounding box center [370, 324] width 37 height 9
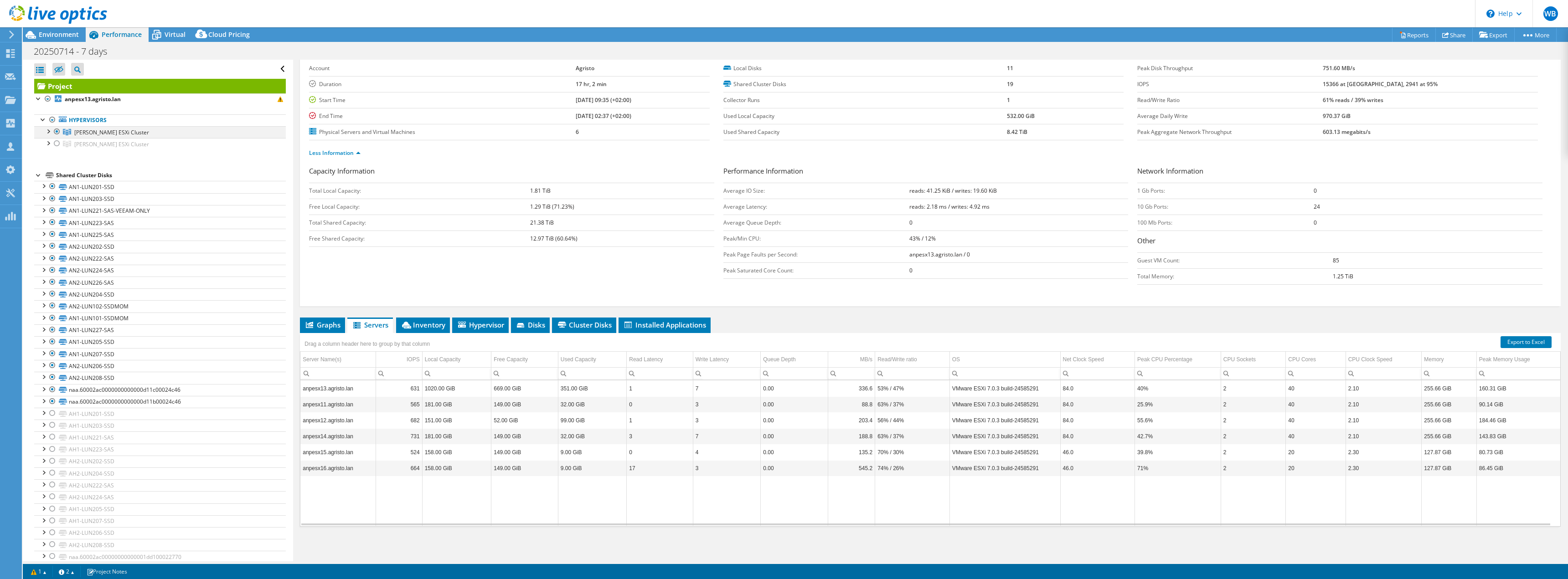
click at [46, 130] on div at bounding box center [47, 130] width 9 height 9
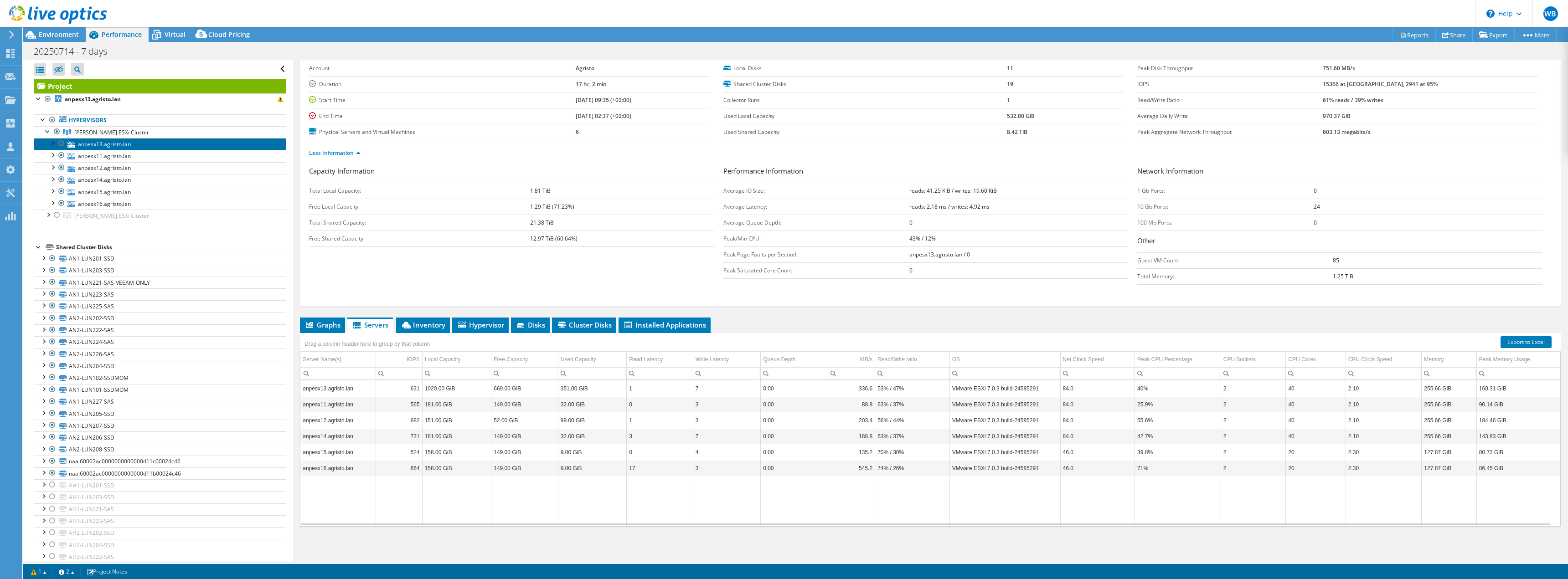
click at [92, 144] on link "anpesx13.agristo.lan" at bounding box center [159, 144] width 251 height 12
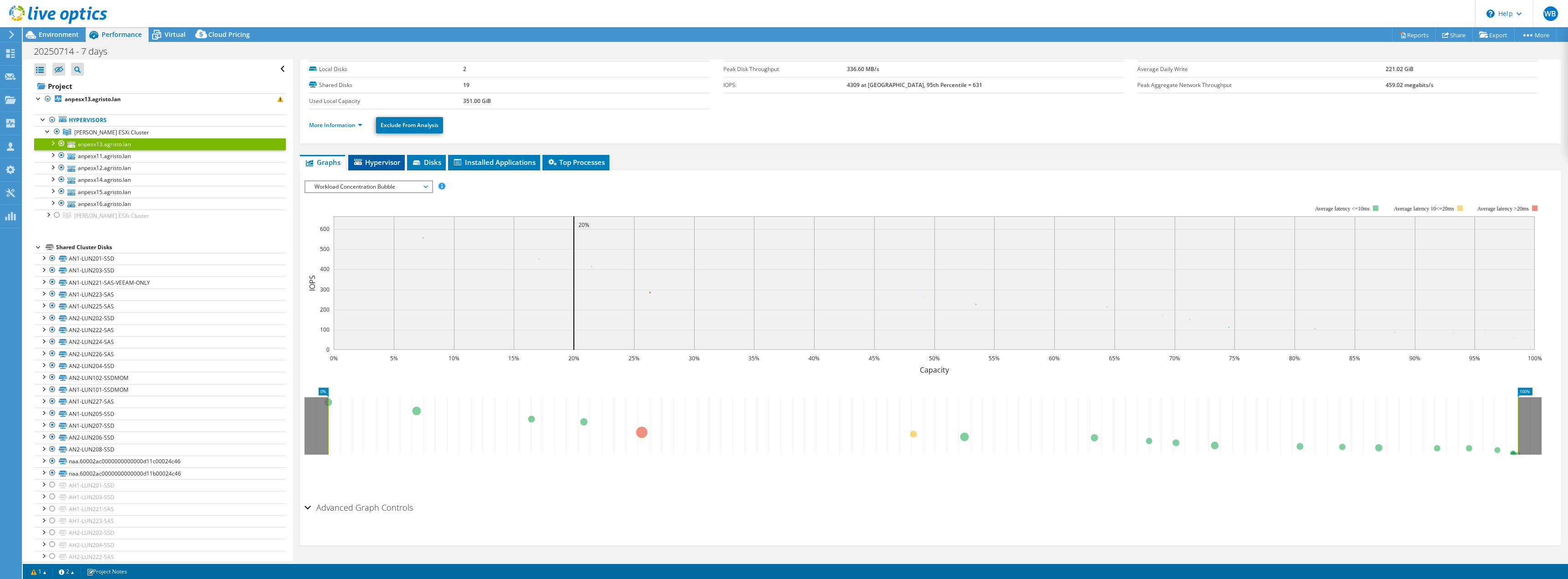
scroll to position [0, 0]
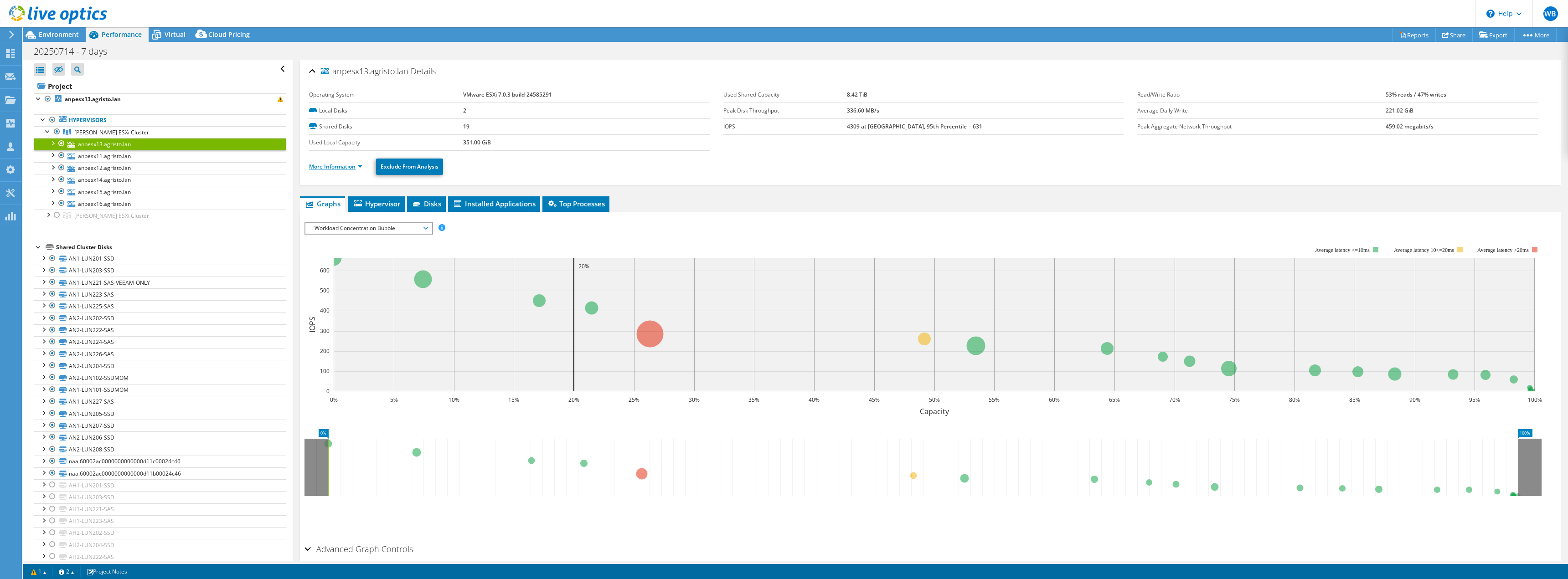
click at [341, 169] on link "More Information" at bounding box center [336, 166] width 54 height 8
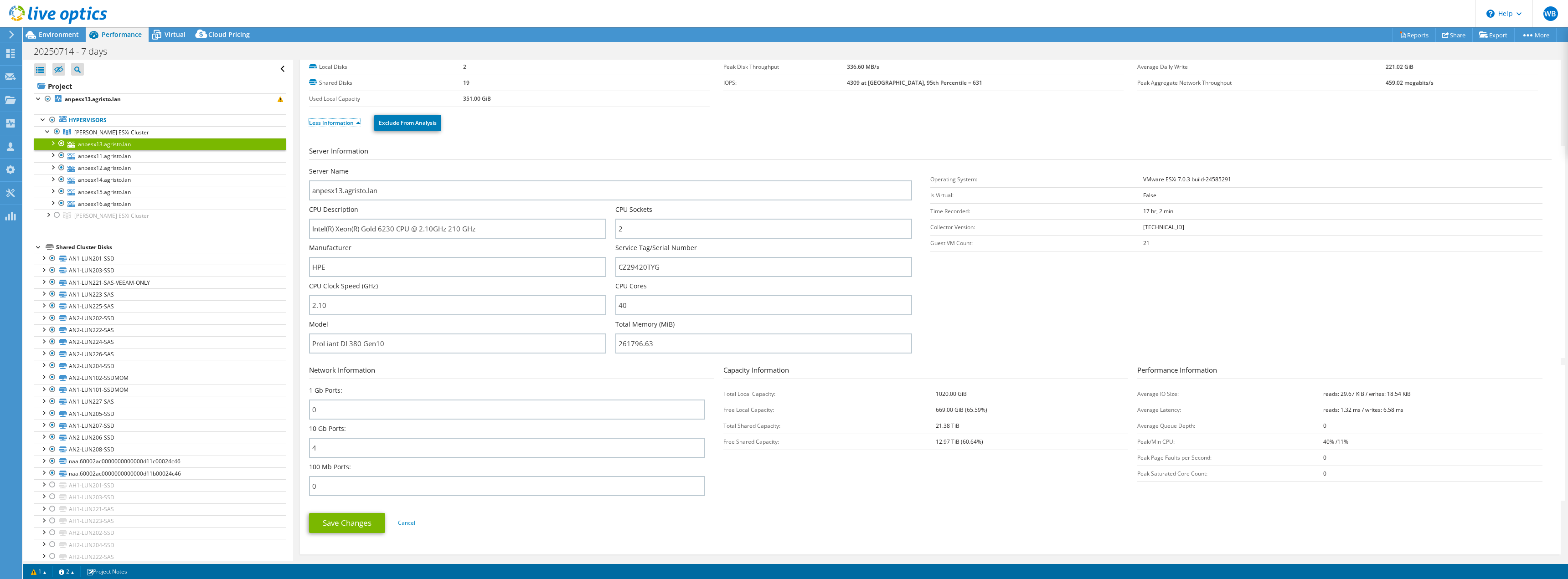
scroll to position [46, 0]
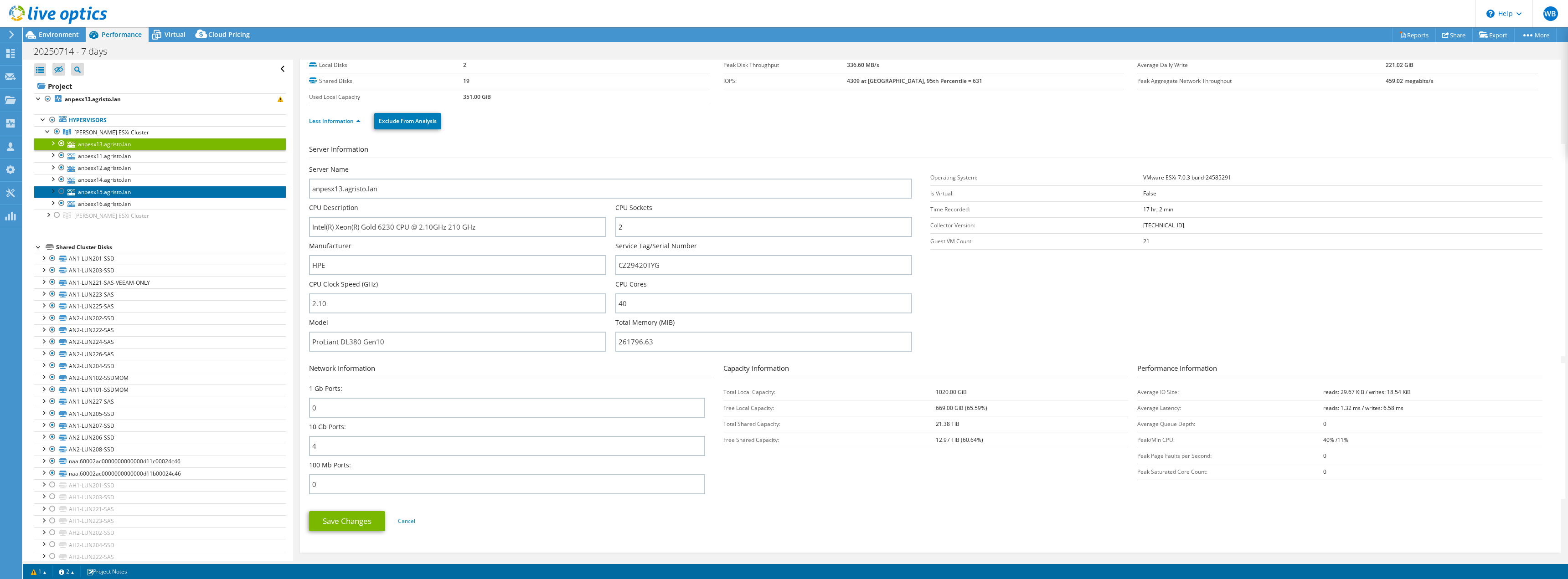
click at [96, 193] on link "anpesx15.agristo.lan" at bounding box center [159, 192] width 251 height 12
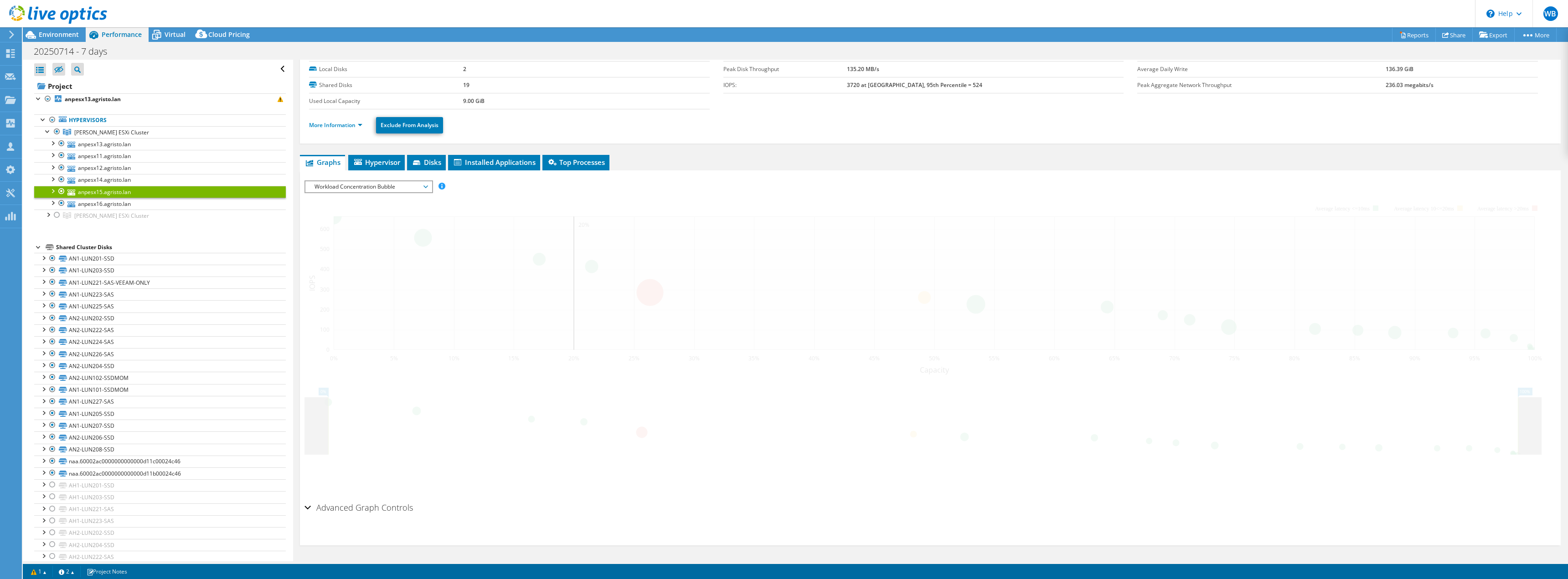
scroll to position [0, 0]
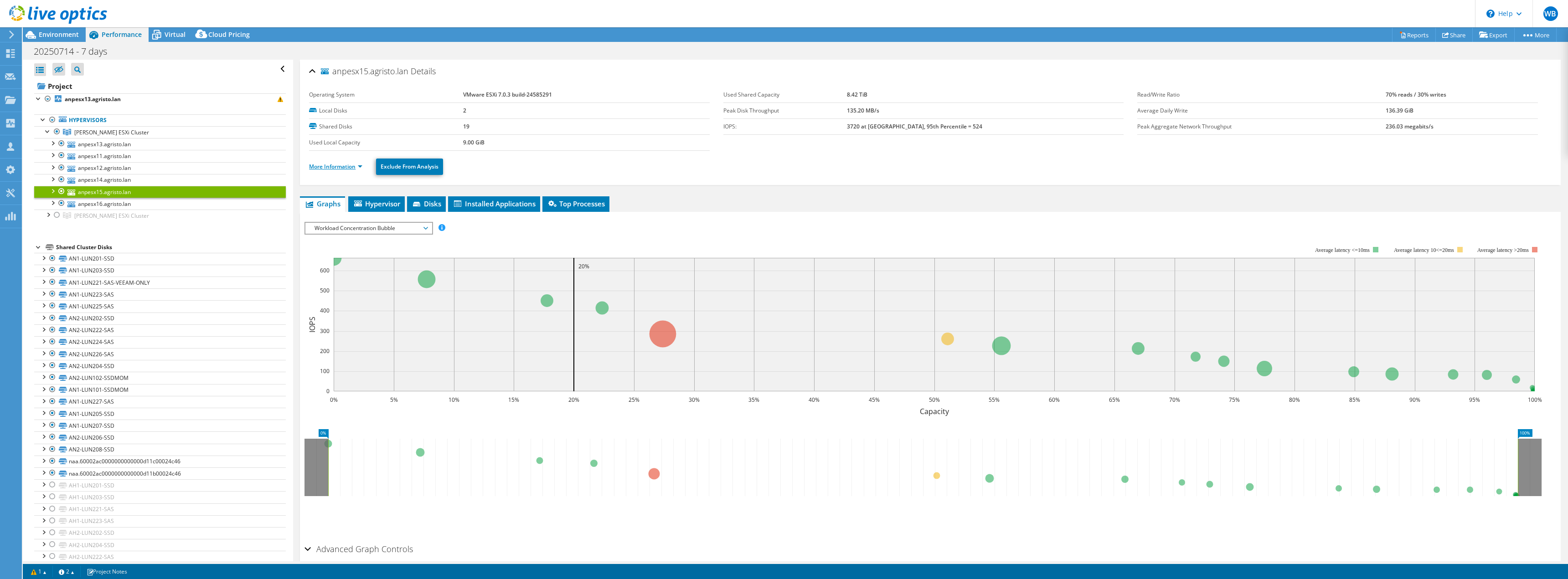
click at [341, 165] on link "More Information" at bounding box center [336, 166] width 54 height 8
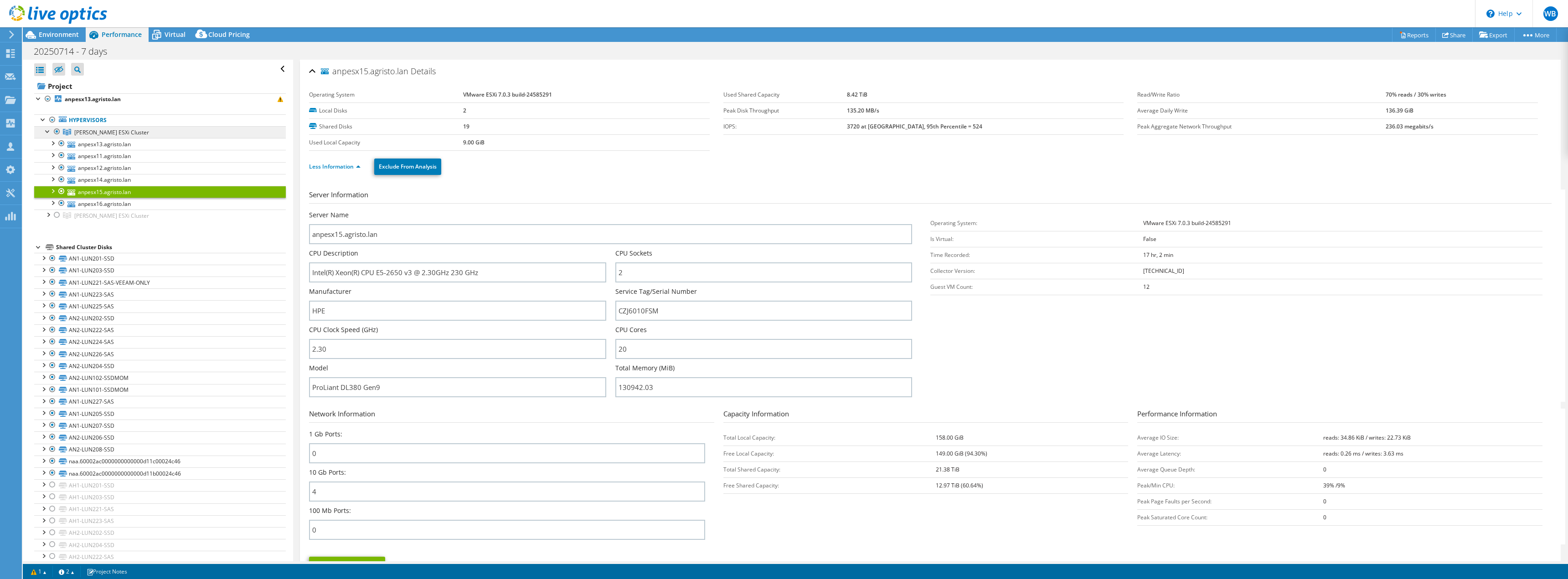
click at [86, 130] on span "[PERSON_NAME] ESXi Cluster" at bounding box center [111, 132] width 75 height 8
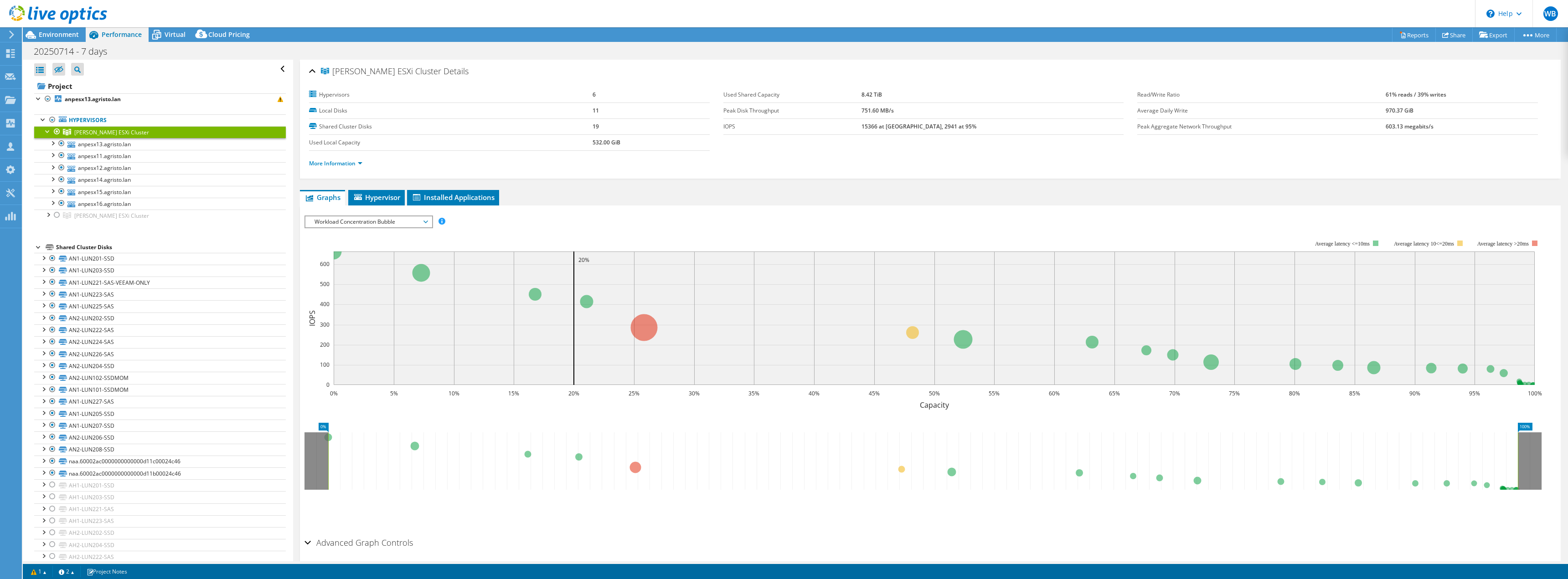
click at [46, 131] on div at bounding box center [47, 130] width 9 height 9
click at [80, 128] on span "[PERSON_NAME] ESXi Cluster" at bounding box center [111, 132] width 75 height 8
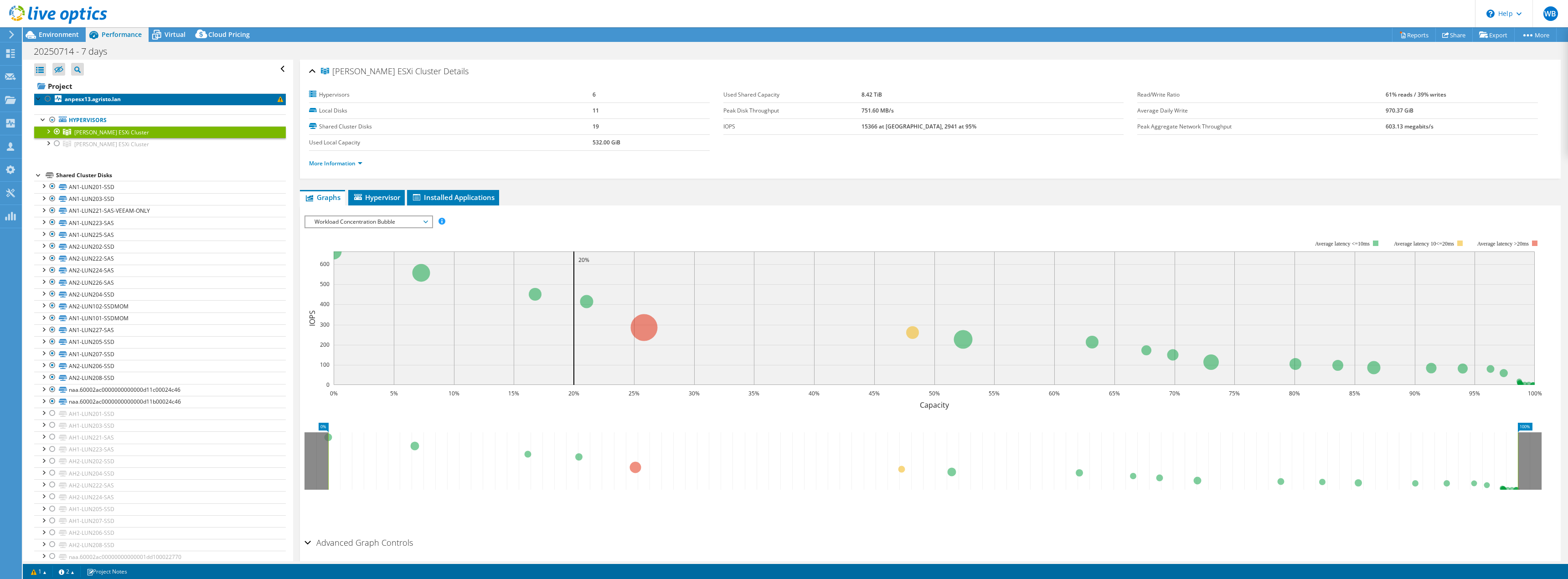
click at [63, 102] on link "anpesx13.agristo.lan" at bounding box center [159, 99] width 251 height 12
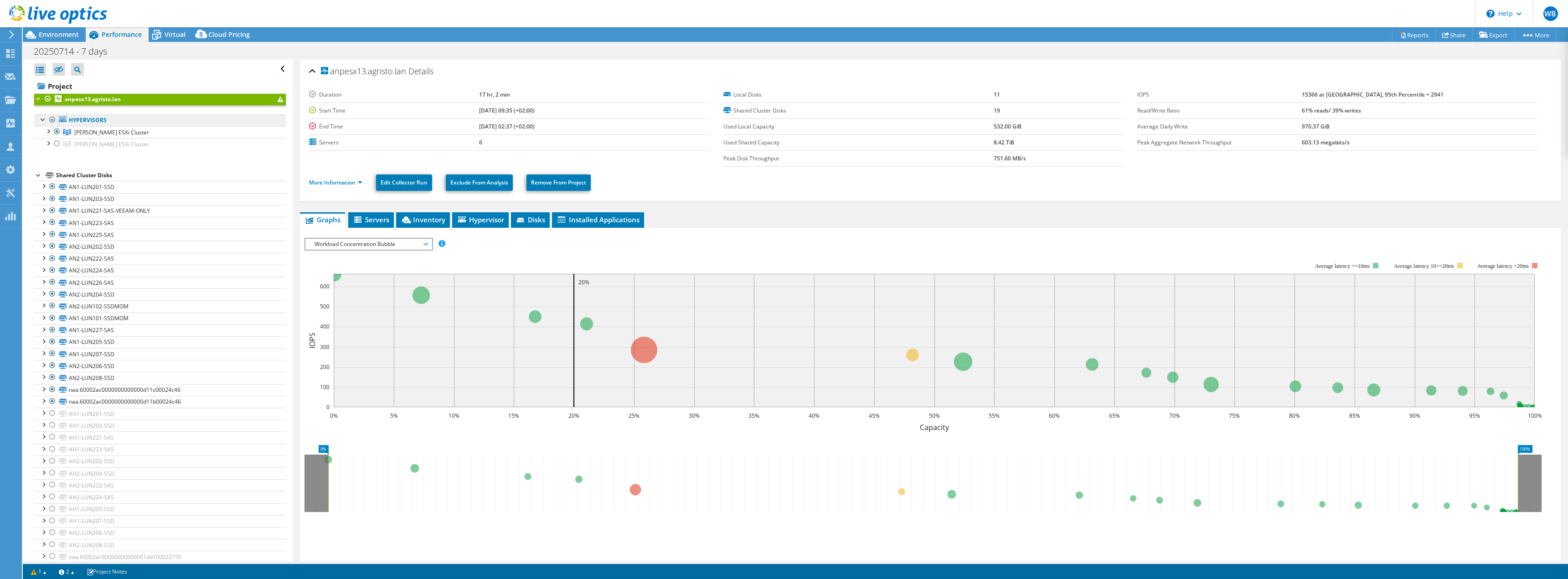
click at [38, 120] on link "Hypervisors" at bounding box center [159, 120] width 251 height 12
click at [43, 120] on div at bounding box center [43, 119] width 9 height 9
click at [42, 120] on div at bounding box center [43, 119] width 9 height 9
click at [48, 133] on div at bounding box center [47, 130] width 9 height 9
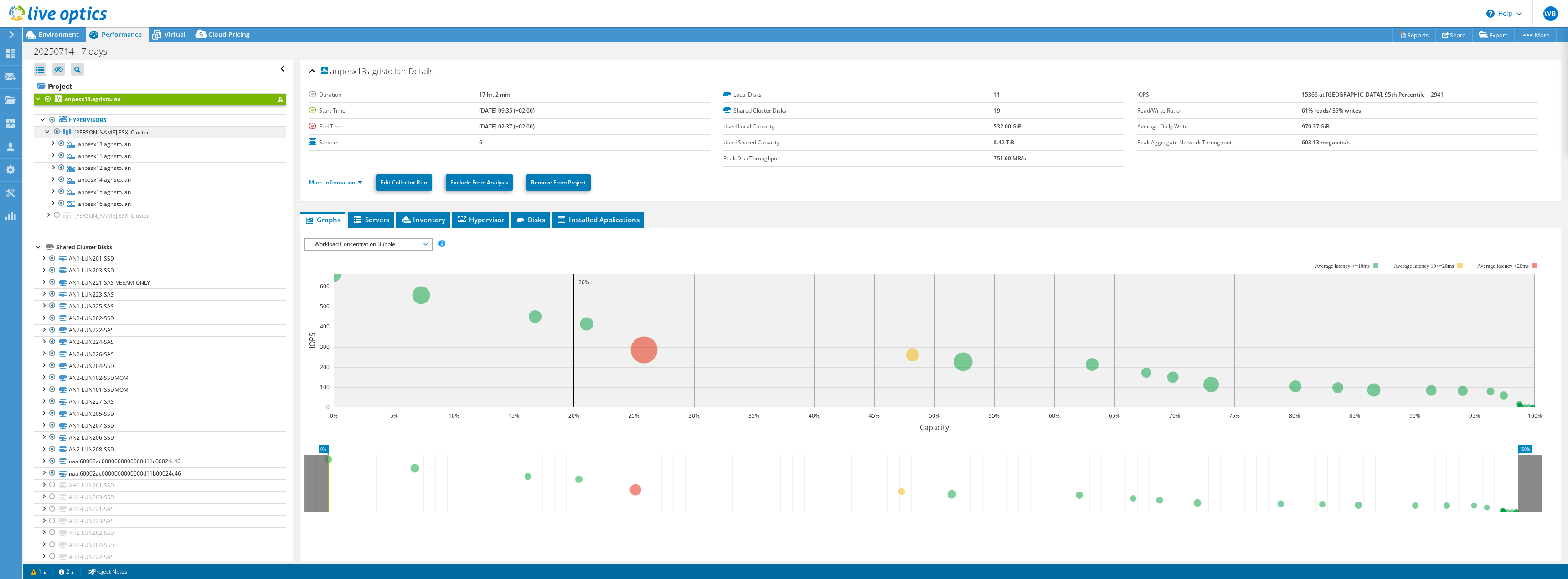
click at [81, 131] on span "[PERSON_NAME] ESXi Cluster" at bounding box center [111, 132] width 75 height 8
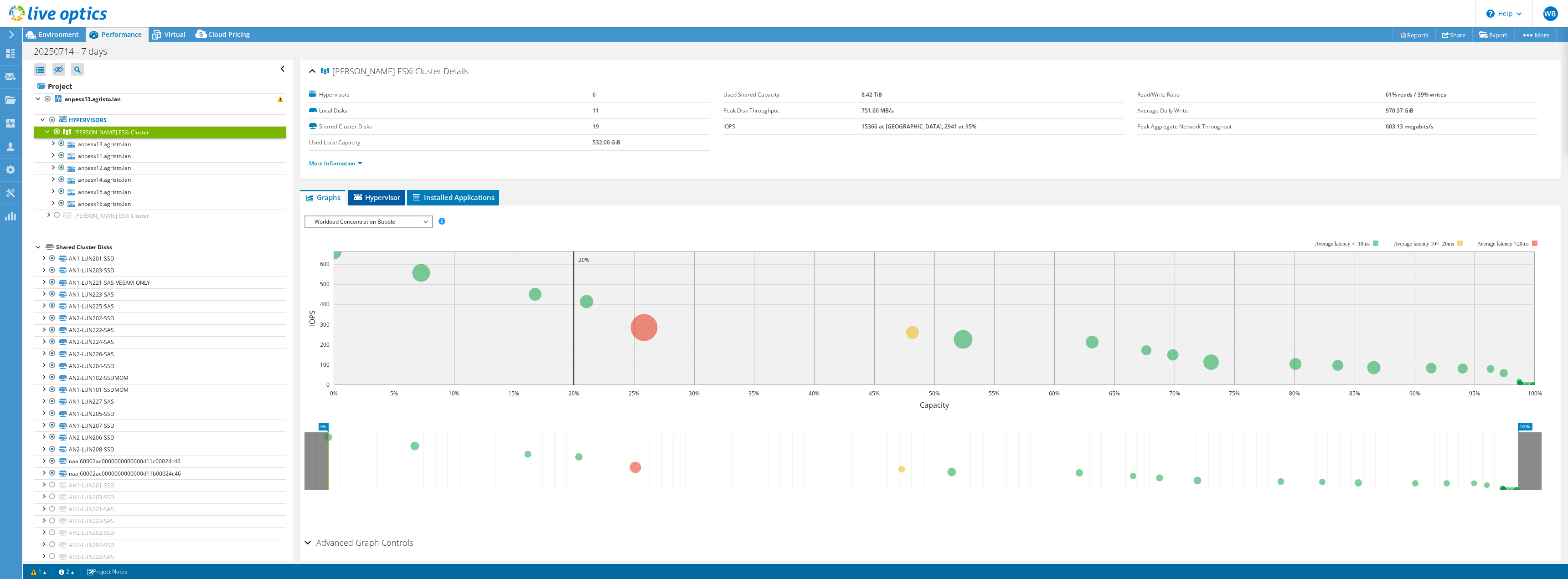
click at [381, 196] on span "Hypervisor" at bounding box center [377, 197] width 47 height 9
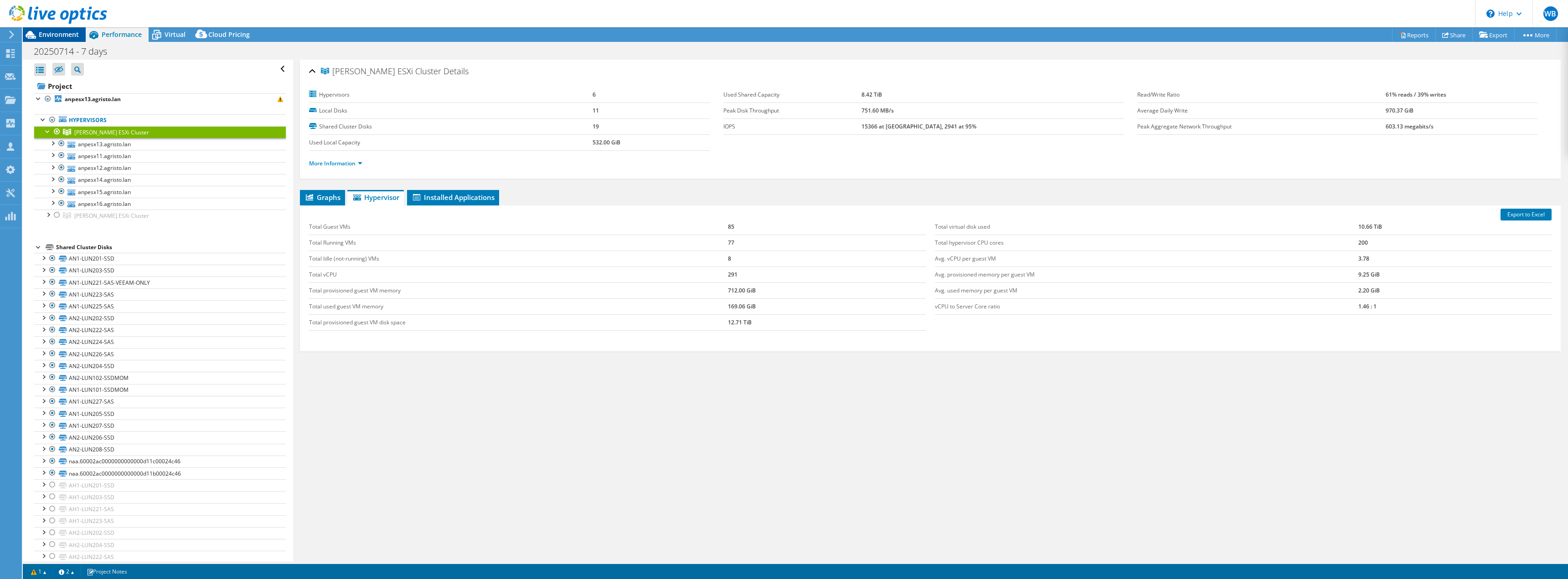
click at [55, 35] on span "Environment" at bounding box center [59, 34] width 40 height 9
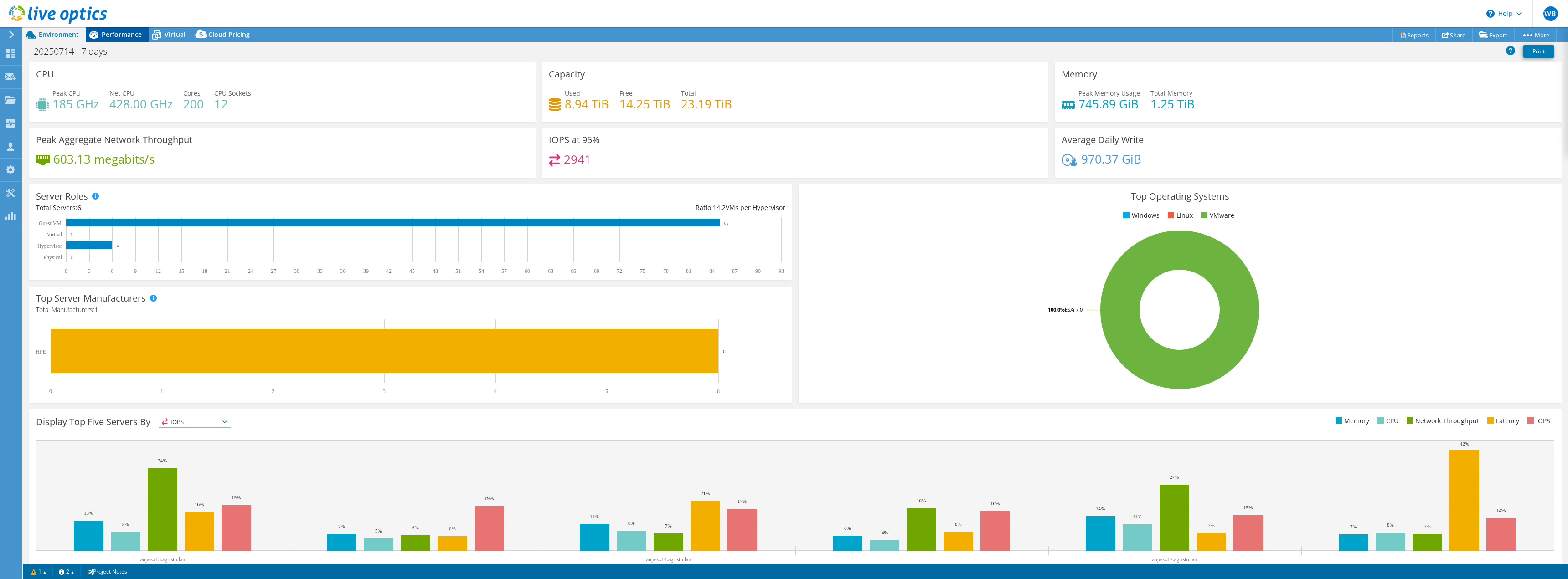
click at [122, 35] on span "Performance" at bounding box center [122, 34] width 40 height 9
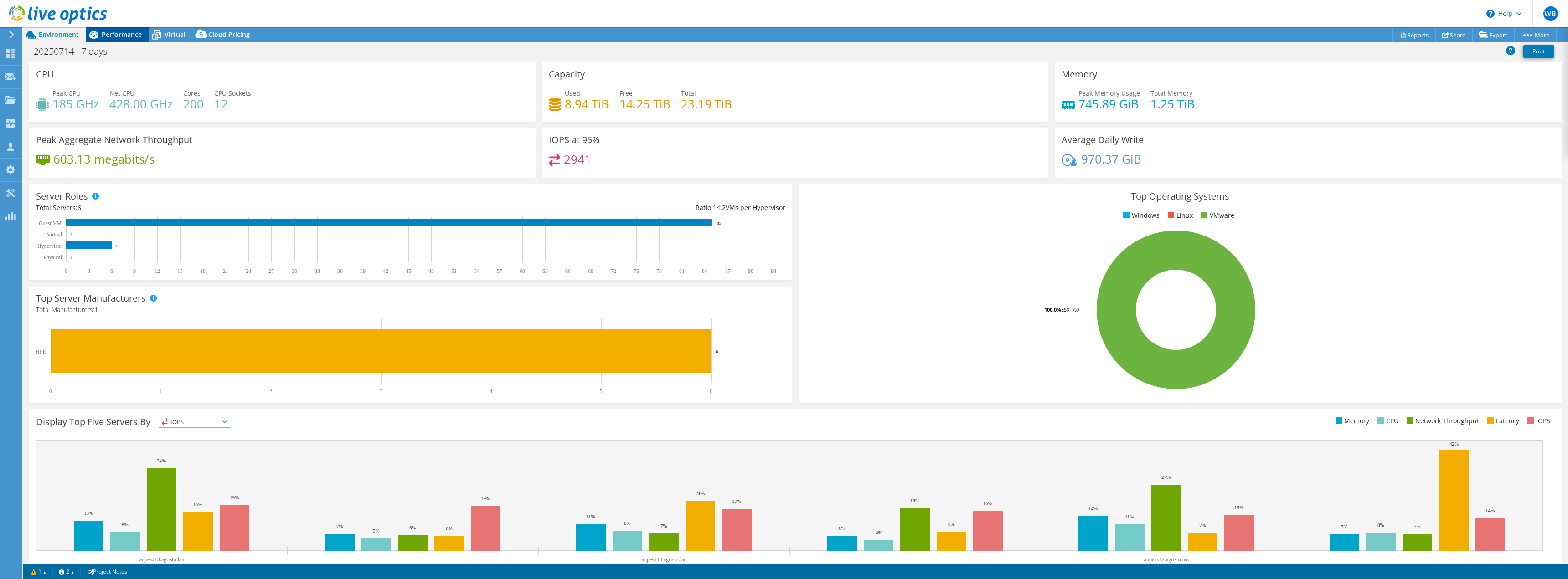
click at [118, 32] on span "Performance" at bounding box center [122, 34] width 40 height 9
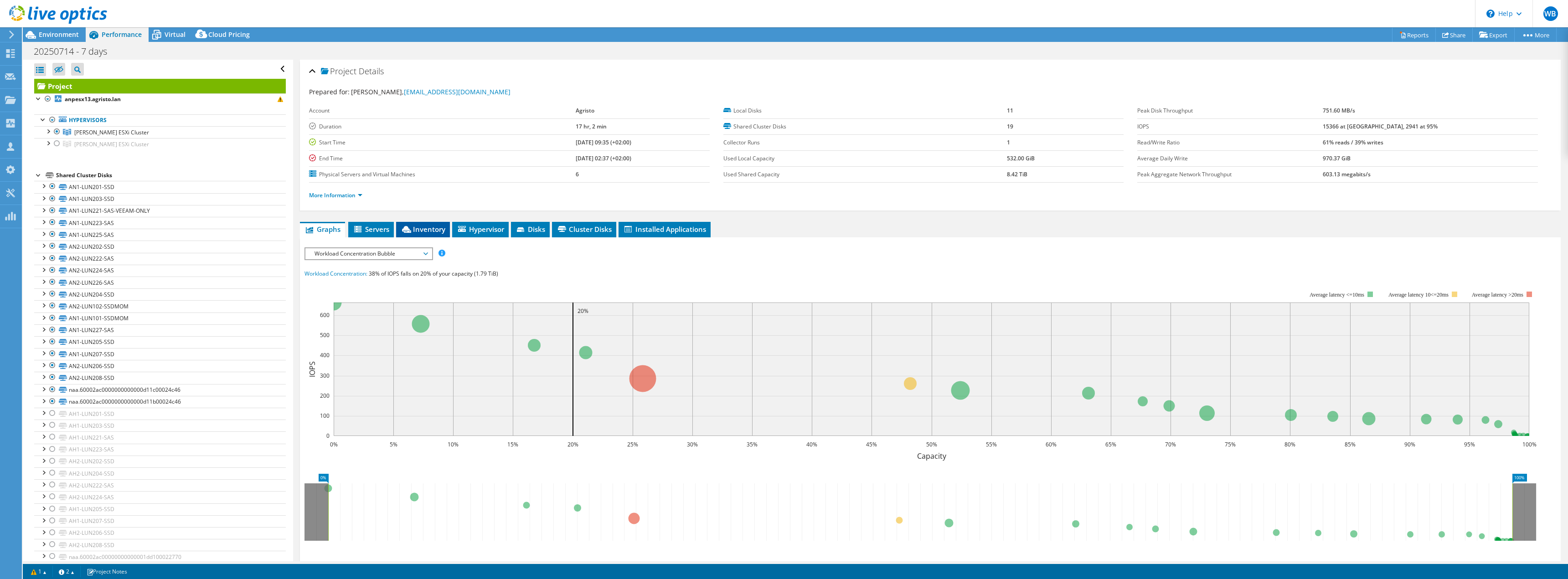
select select "EUFrankfurt"
select select "USD"
click at [425, 226] on span "Inventory" at bounding box center [422, 229] width 44 height 9
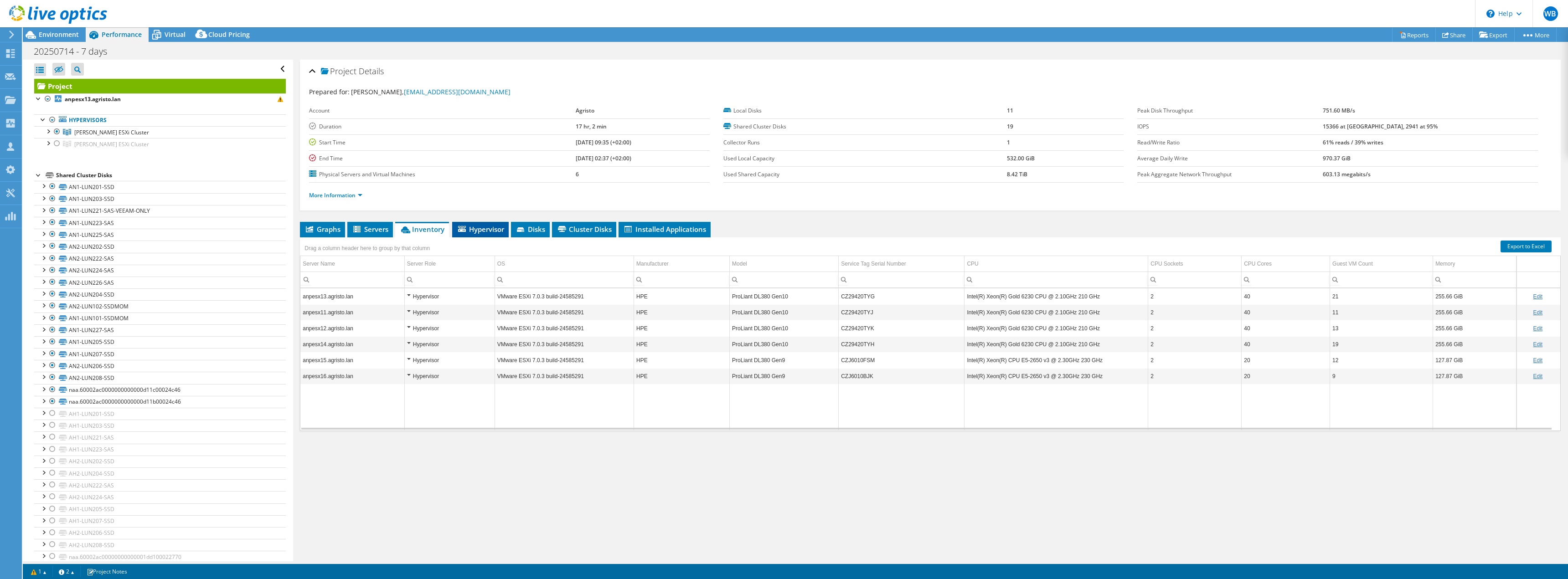
click at [486, 222] on li "Hypervisor" at bounding box center [480, 229] width 57 height 15
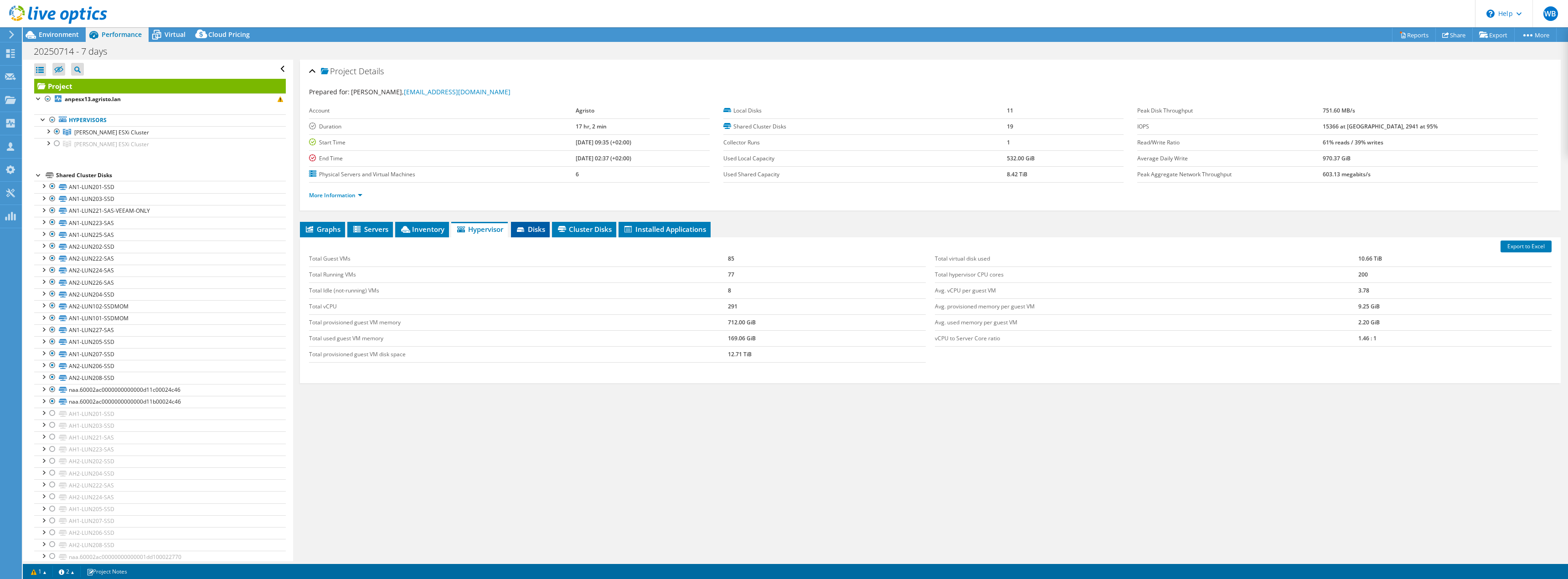
click at [541, 232] on span "Disks" at bounding box center [530, 229] width 30 height 9
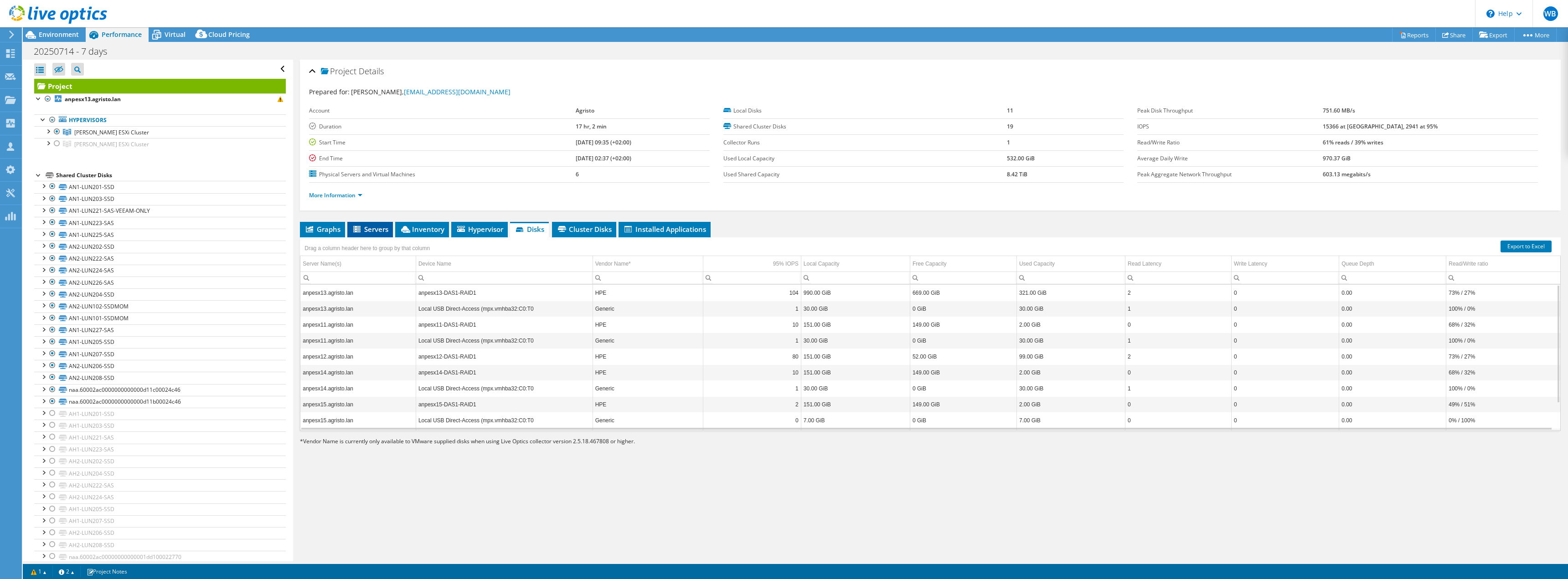
click at [368, 227] on span "Servers" at bounding box center [370, 229] width 37 height 9
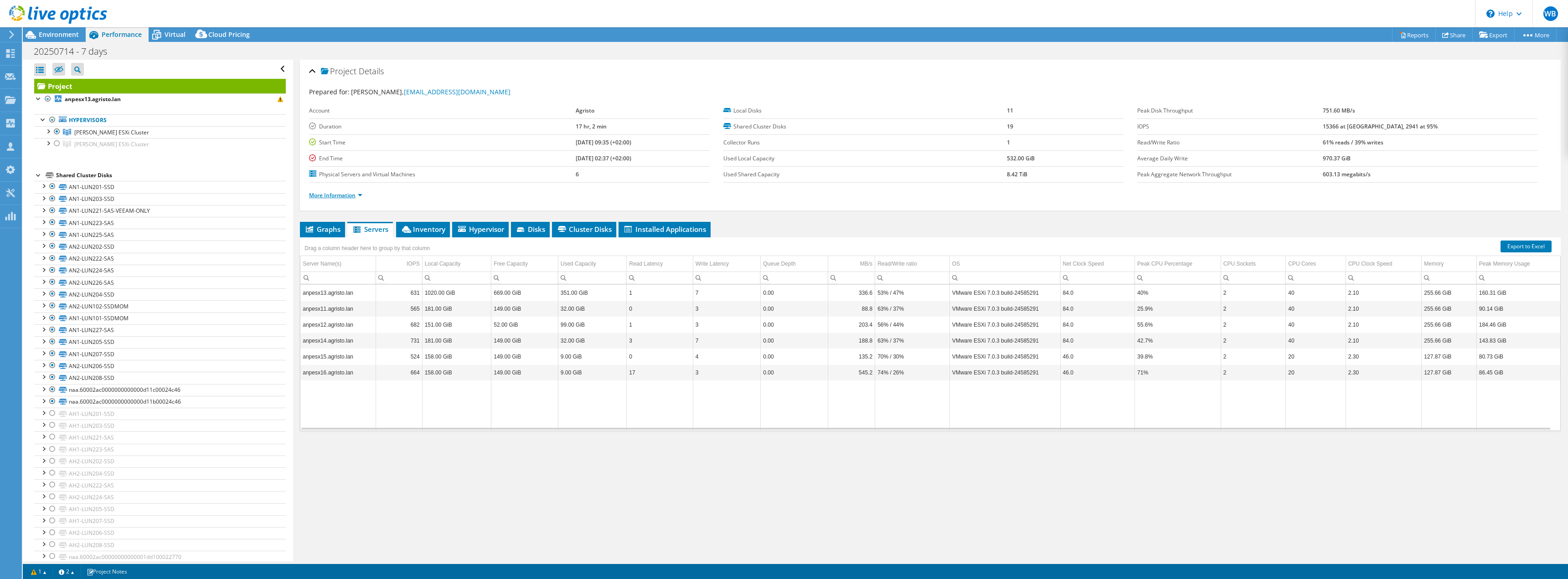
click at [334, 198] on link "More Information" at bounding box center [336, 195] width 54 height 8
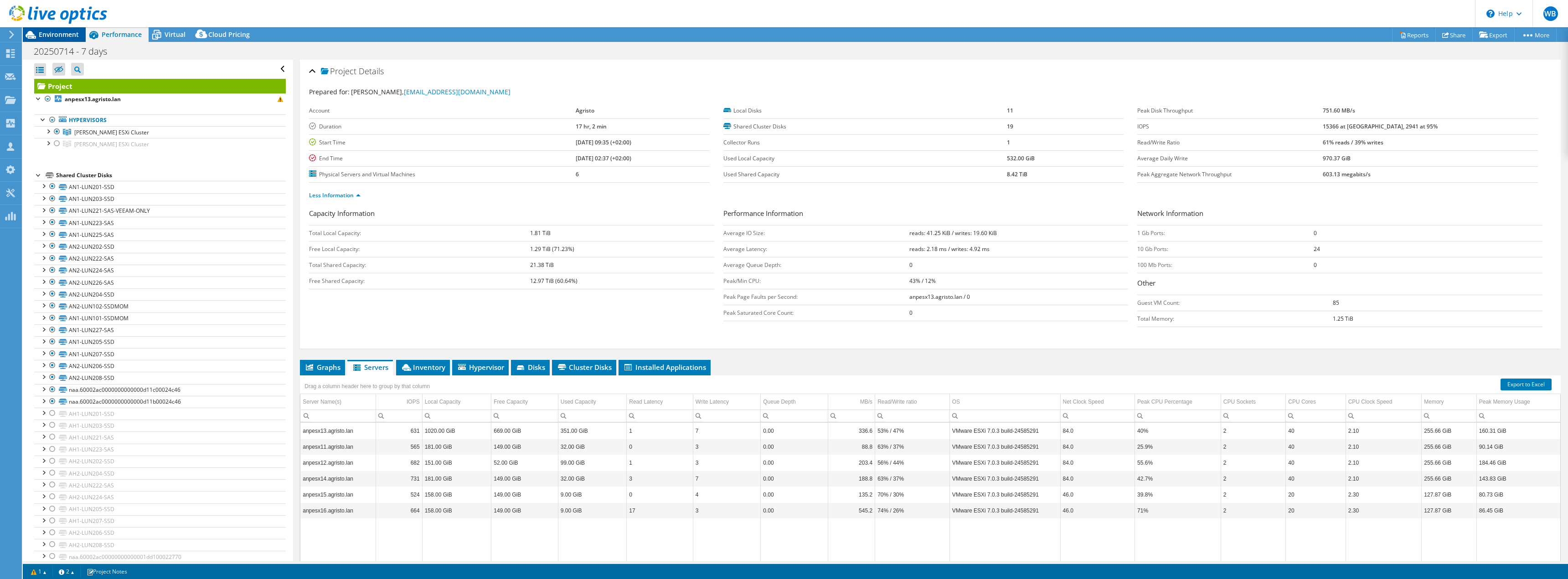
click at [57, 35] on span "Environment" at bounding box center [59, 34] width 40 height 9
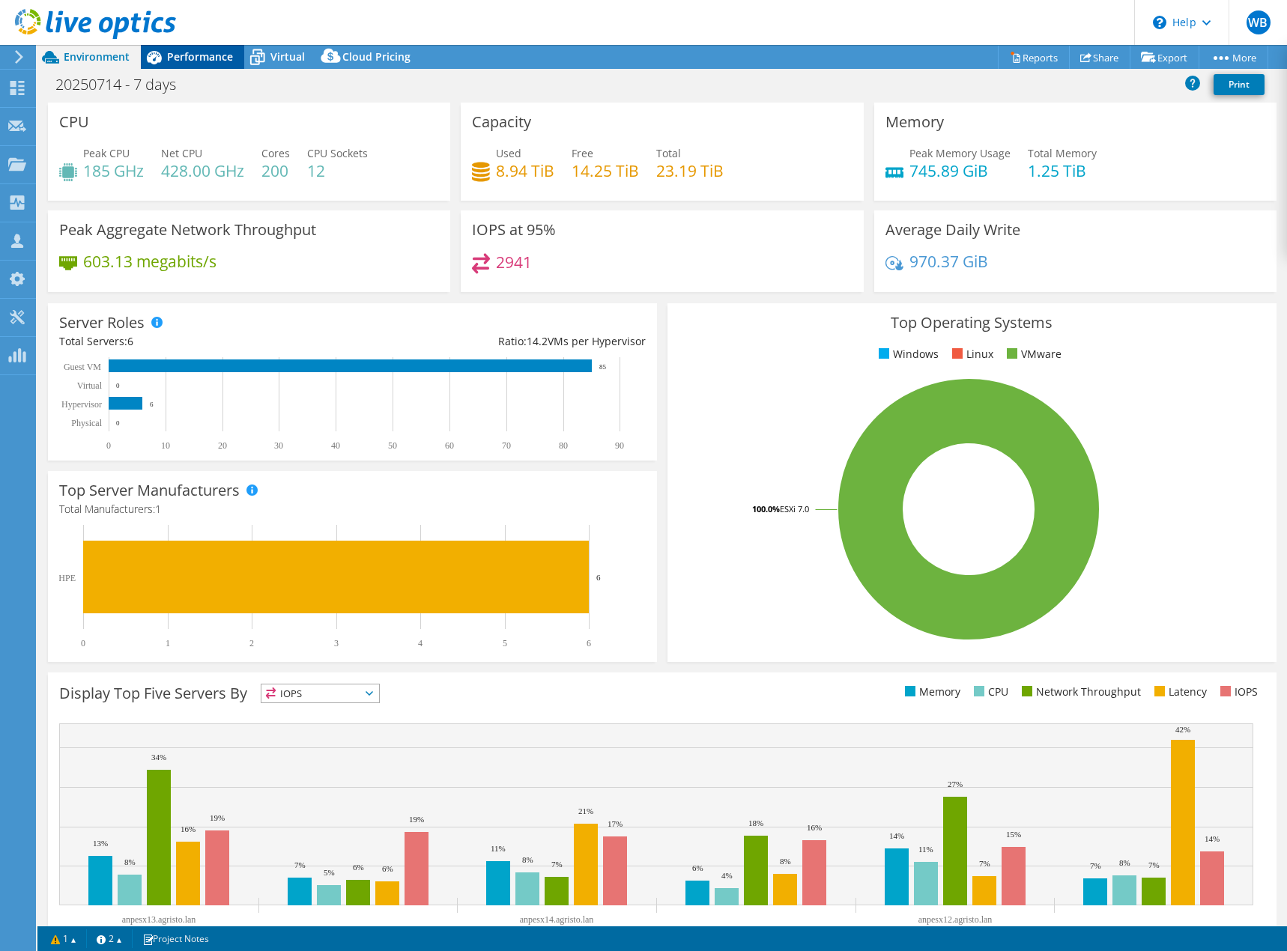
click at [175, 55] on span "Performance" at bounding box center [200, 56] width 66 height 14
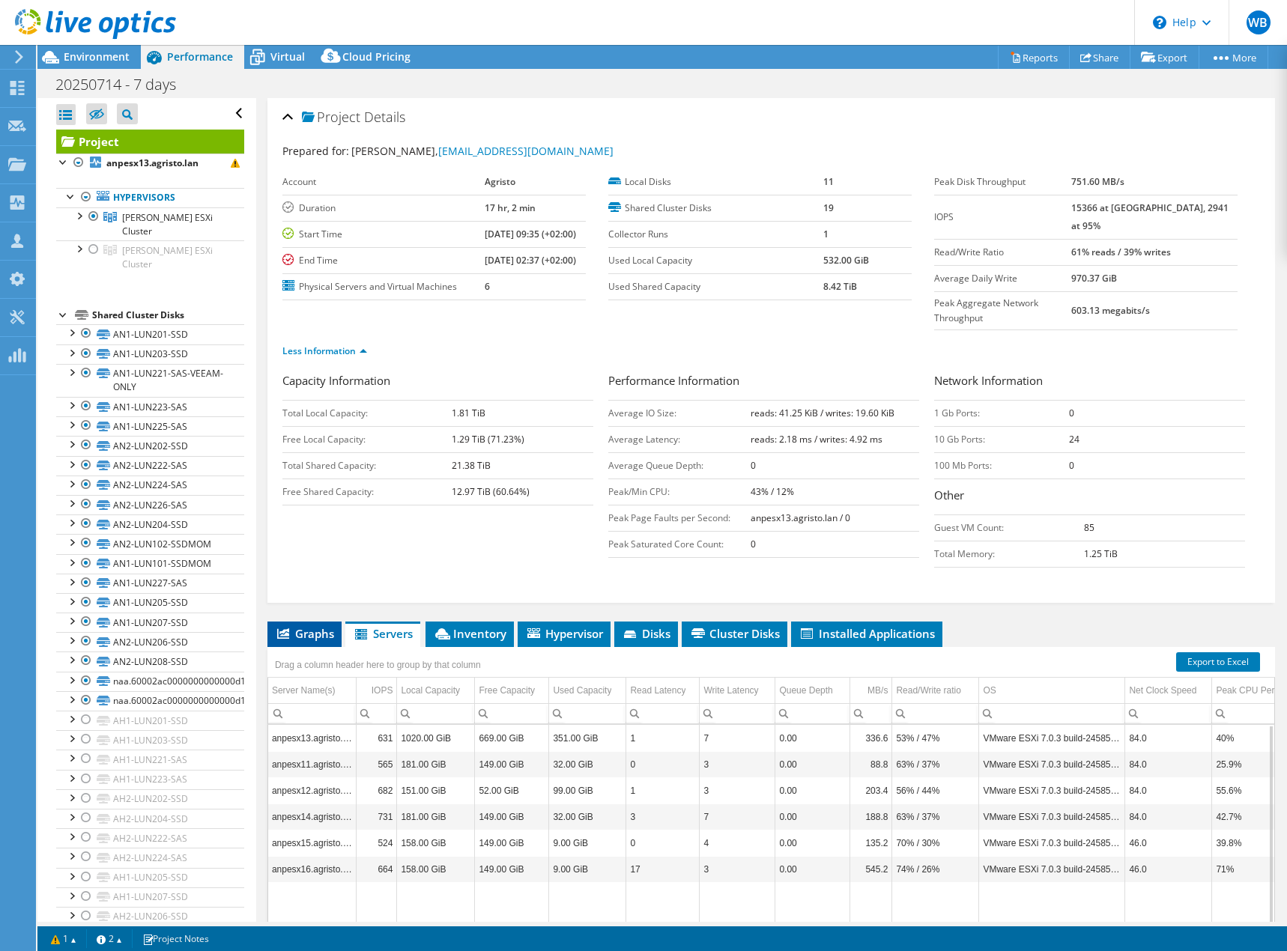
click at [314, 626] on span "Graphs" at bounding box center [304, 633] width 59 height 15
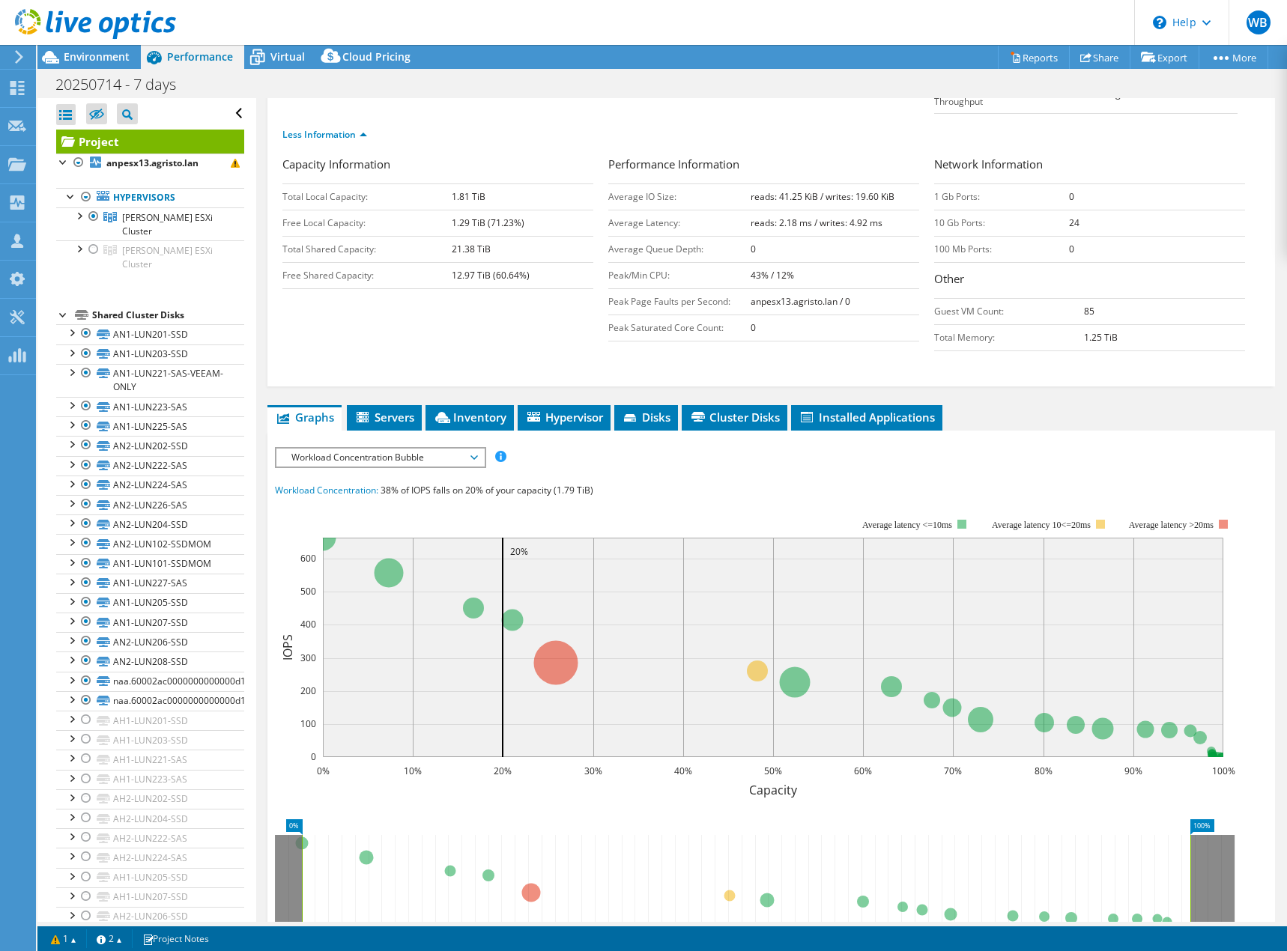
scroll to position [225, 0]
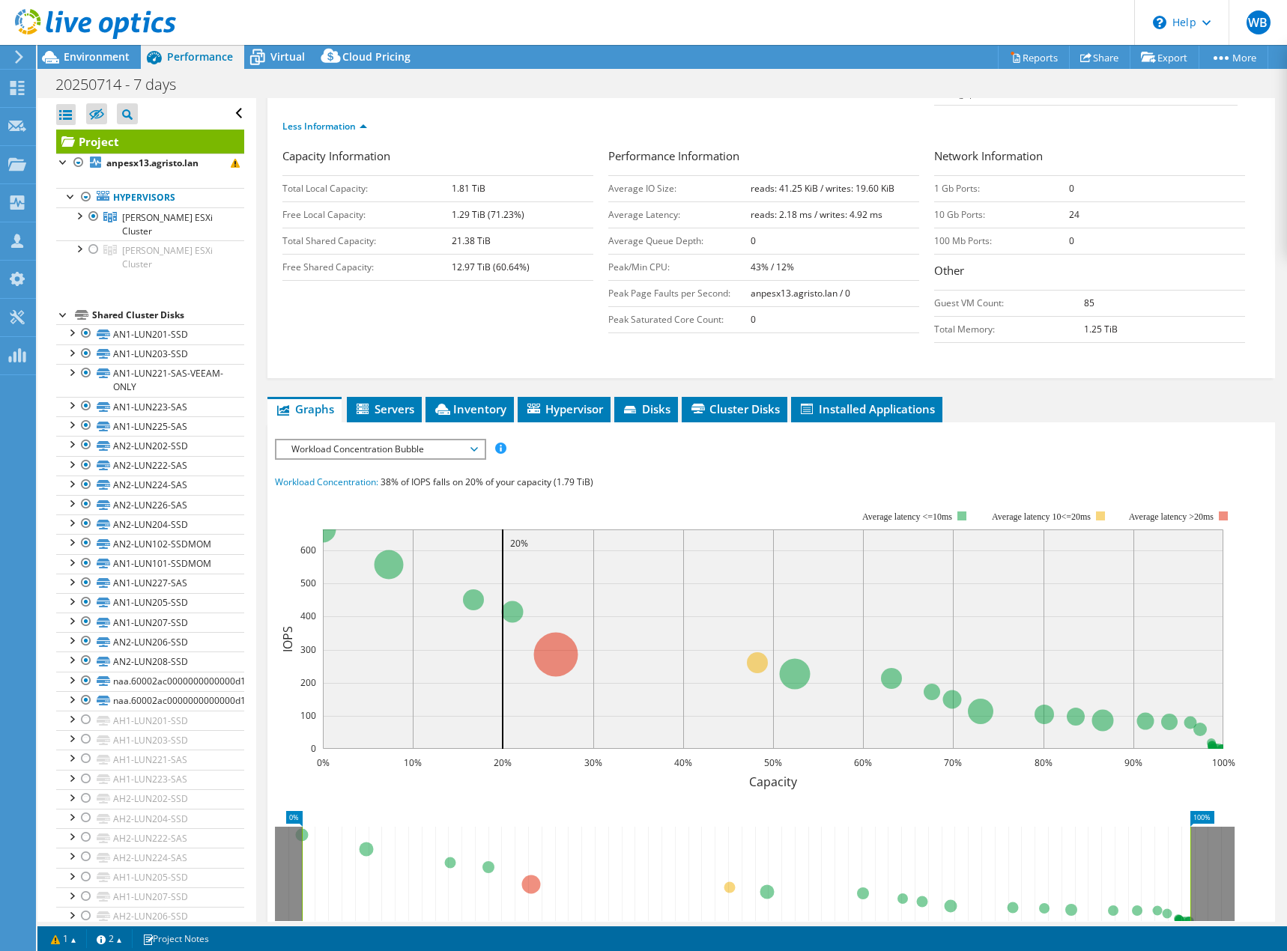
click at [467, 440] on span "Workload Concentration Bubble" at bounding box center [380, 449] width 192 height 18
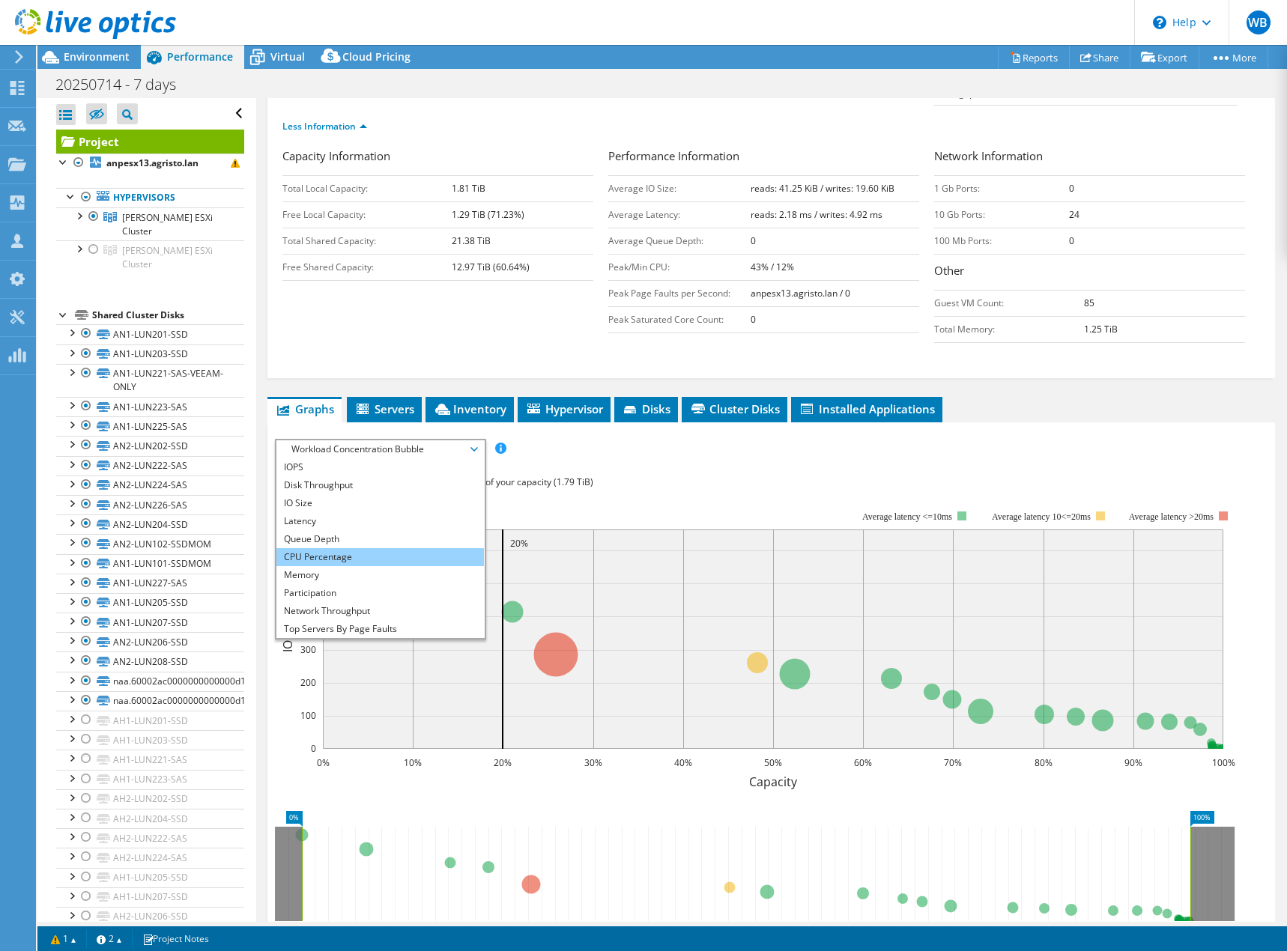
click at [338, 548] on li "CPU Percentage" at bounding box center [379, 557] width 207 height 18
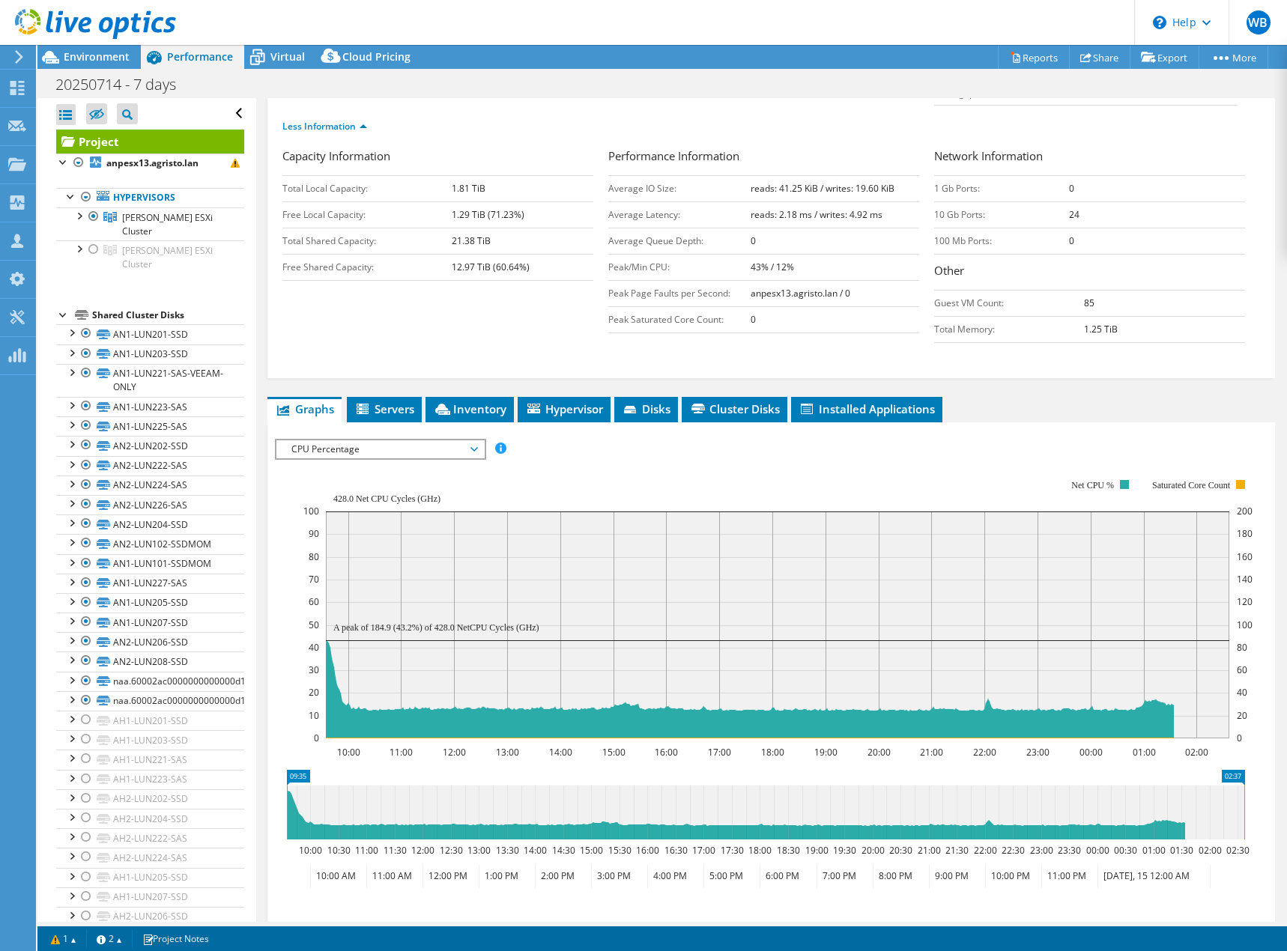
click at [472, 440] on span "CPU Percentage" at bounding box center [380, 449] width 192 height 18
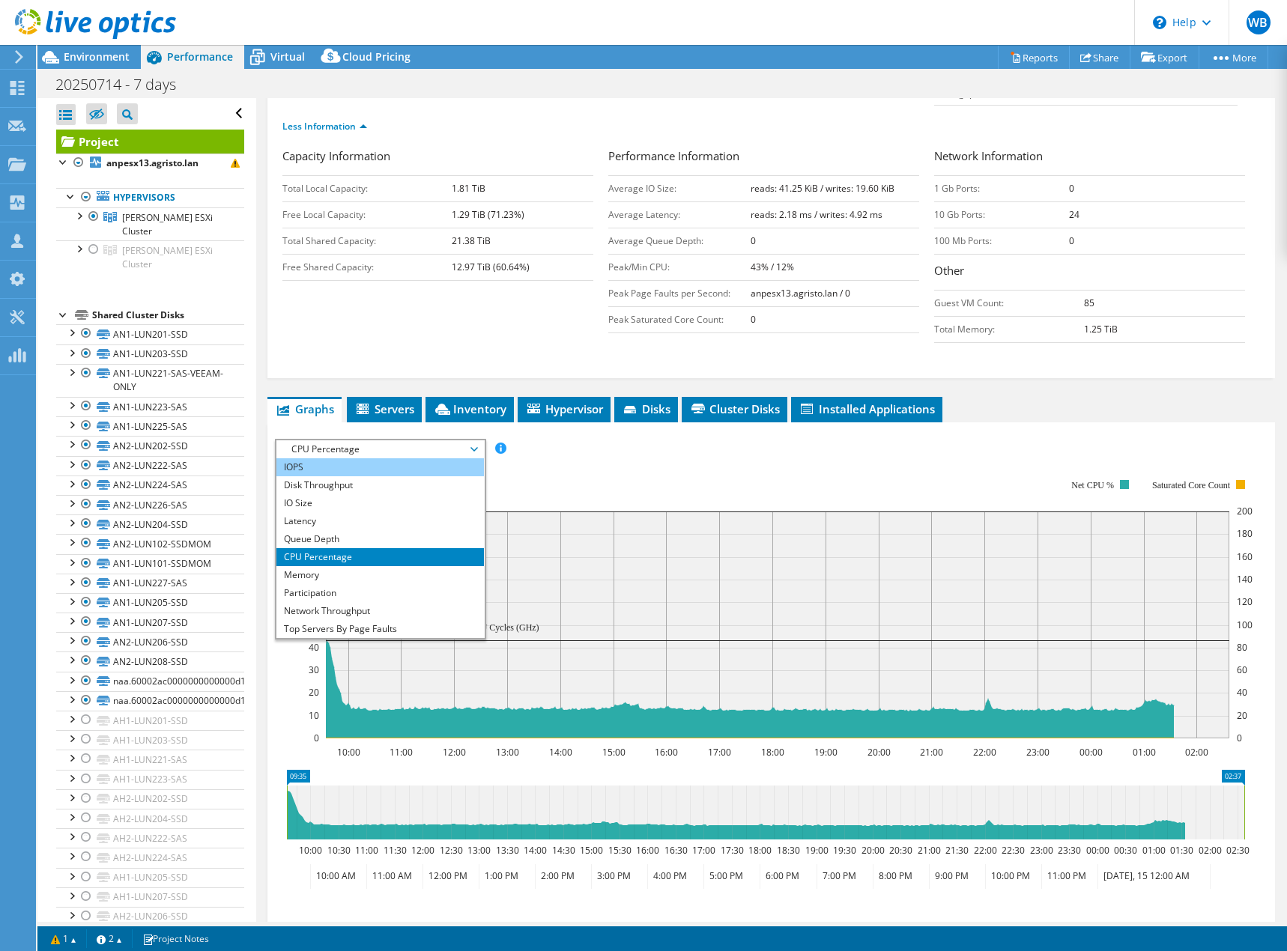
click at [439, 458] on li "IOPS" at bounding box center [379, 467] width 207 height 18
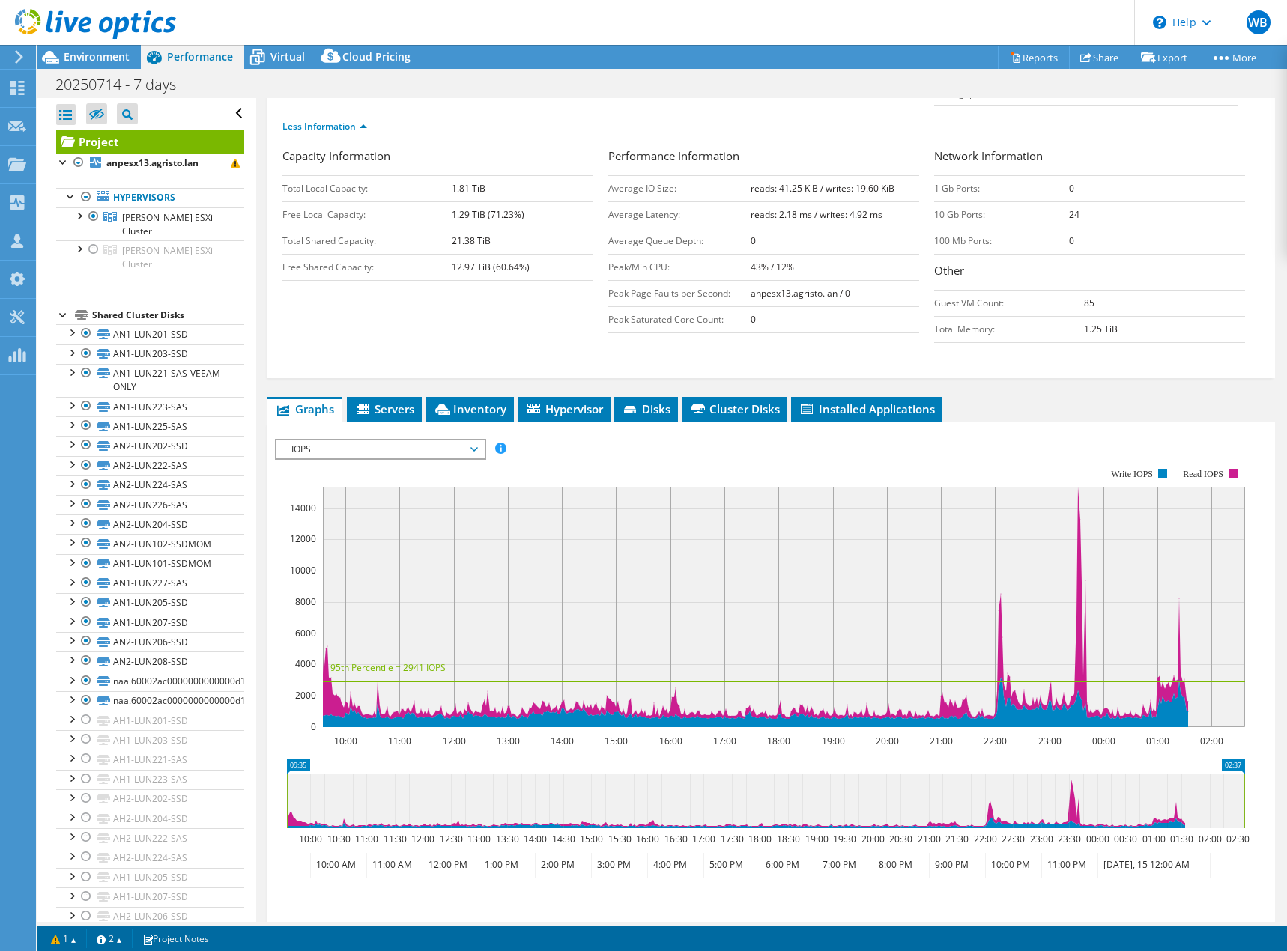
click at [477, 440] on span "IOPS" at bounding box center [379, 449] width 207 height 18
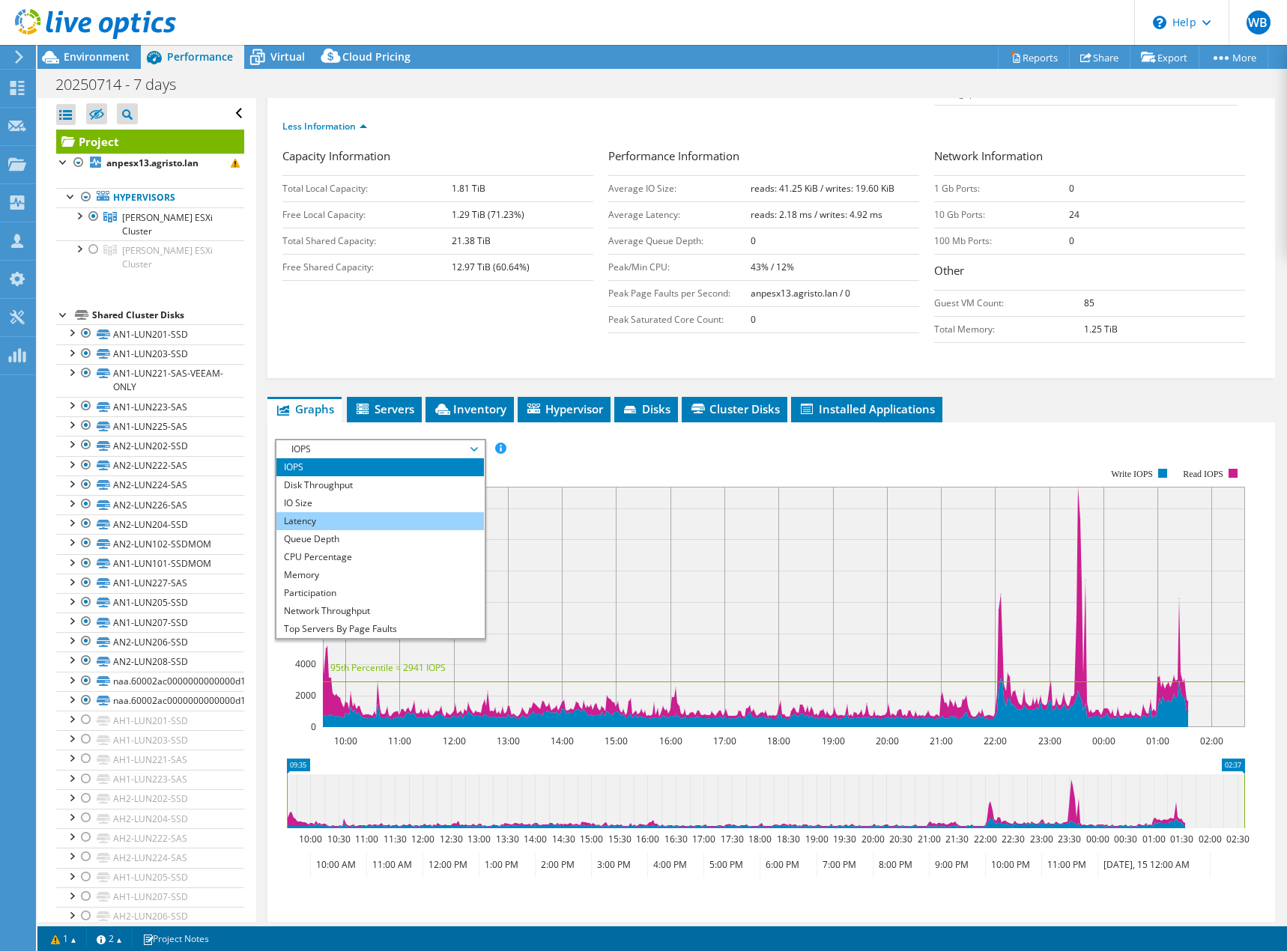
click at [434, 512] on li "Latency" at bounding box center [379, 521] width 207 height 18
